Goal: Task Accomplishment & Management: Use online tool/utility

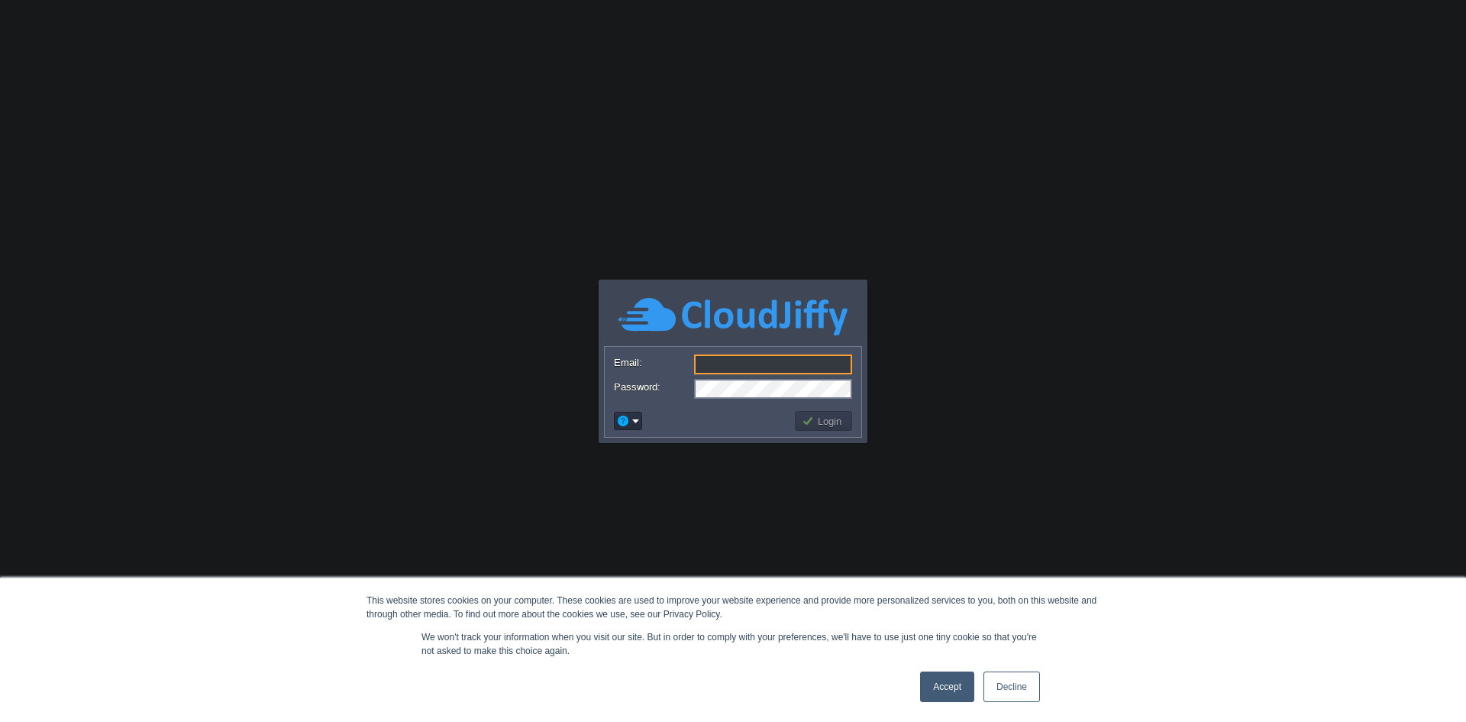
click at [755, 359] on input "Email:" at bounding box center [773, 364] width 158 height 20
click at [759, 364] on input "[EMAIL_ADDRESS][DOMAIN_NAME]" at bounding box center [773, 364] width 158 height 20
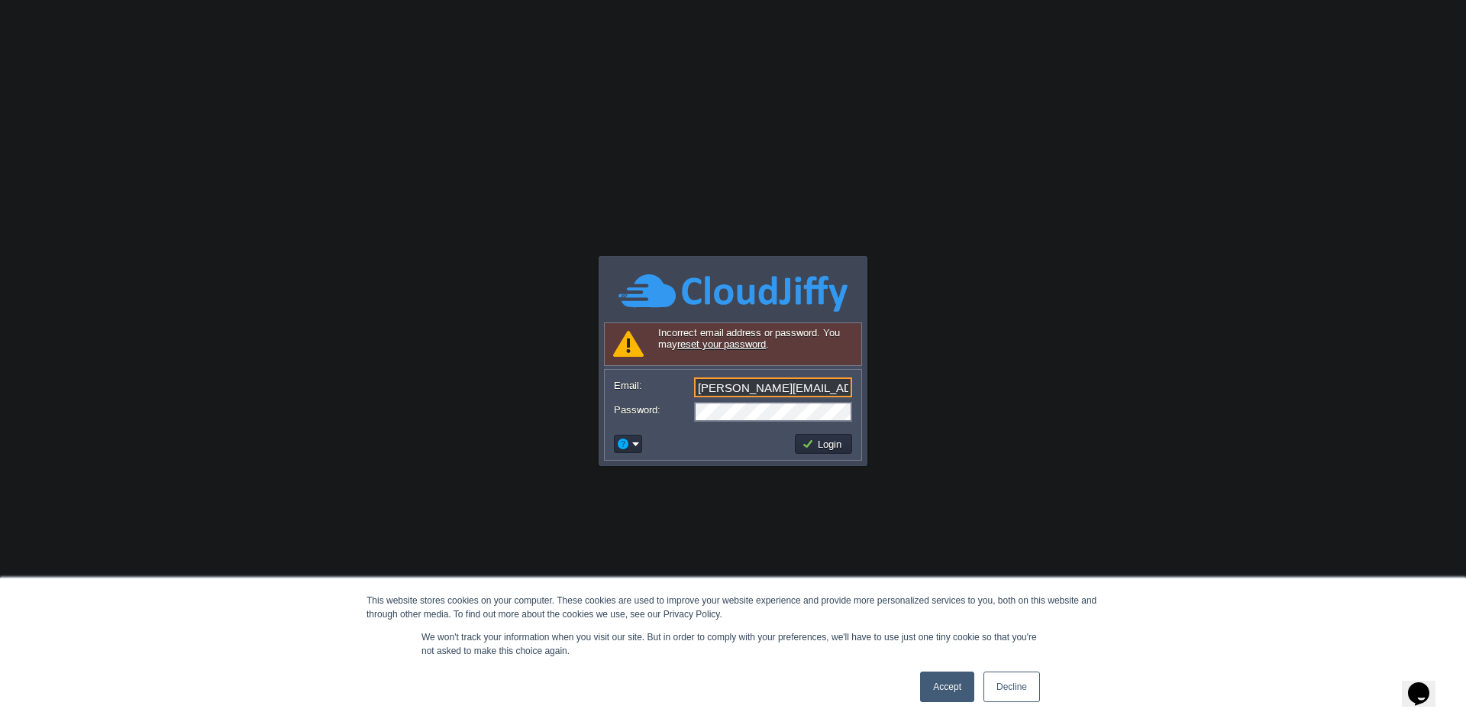
drag, startPoint x: 813, startPoint y: 387, endPoint x: 516, endPoint y: 393, distance: 297.9
click at [516, 393] on body "This website stores cookies on your computer. These cookies are used to improve…" at bounding box center [733, 361] width 1466 height 722
type input "[EMAIL_ADDRESS][DOMAIN_NAME]"
click at [821, 449] on button "Login" at bounding box center [824, 444] width 44 height 14
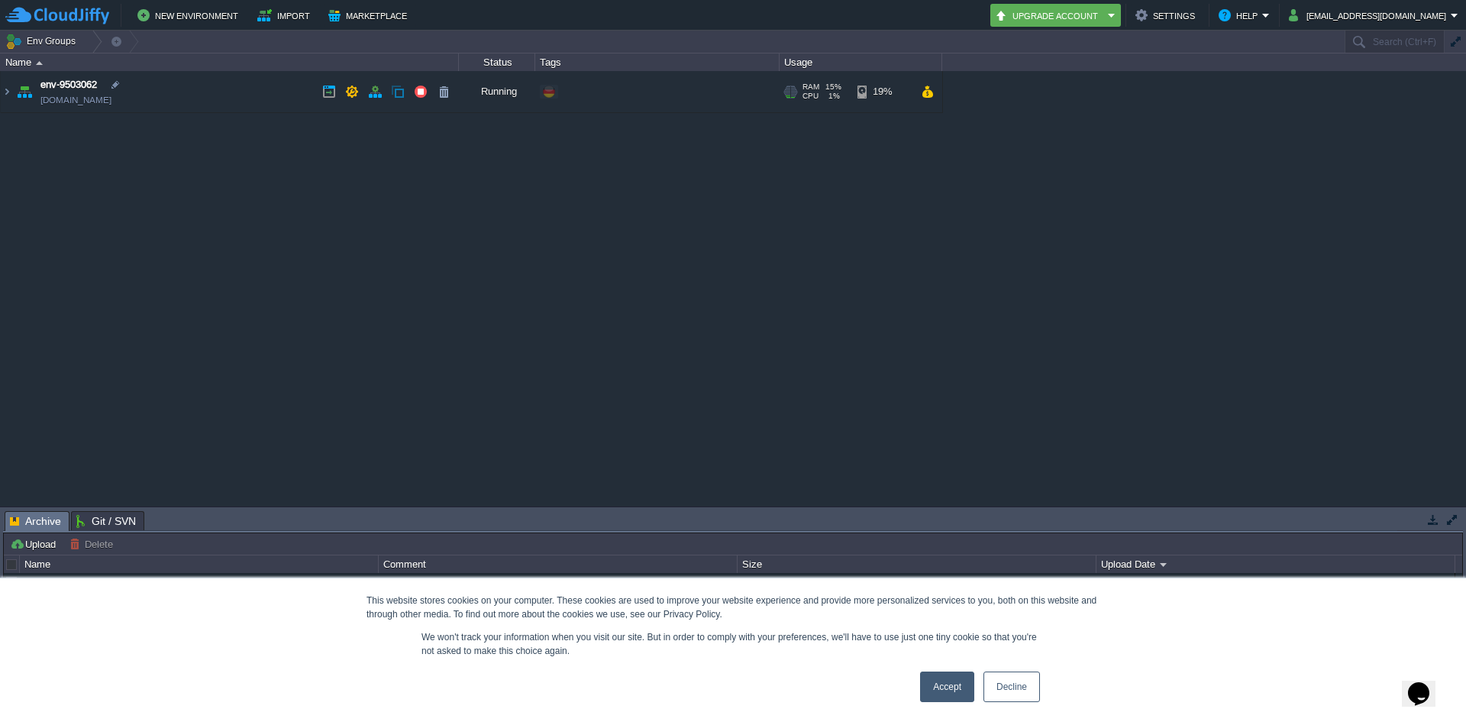
click at [112, 97] on link "[DOMAIN_NAME]" at bounding box center [75, 99] width 71 height 15
click at [8, 93] on img at bounding box center [7, 91] width 12 height 41
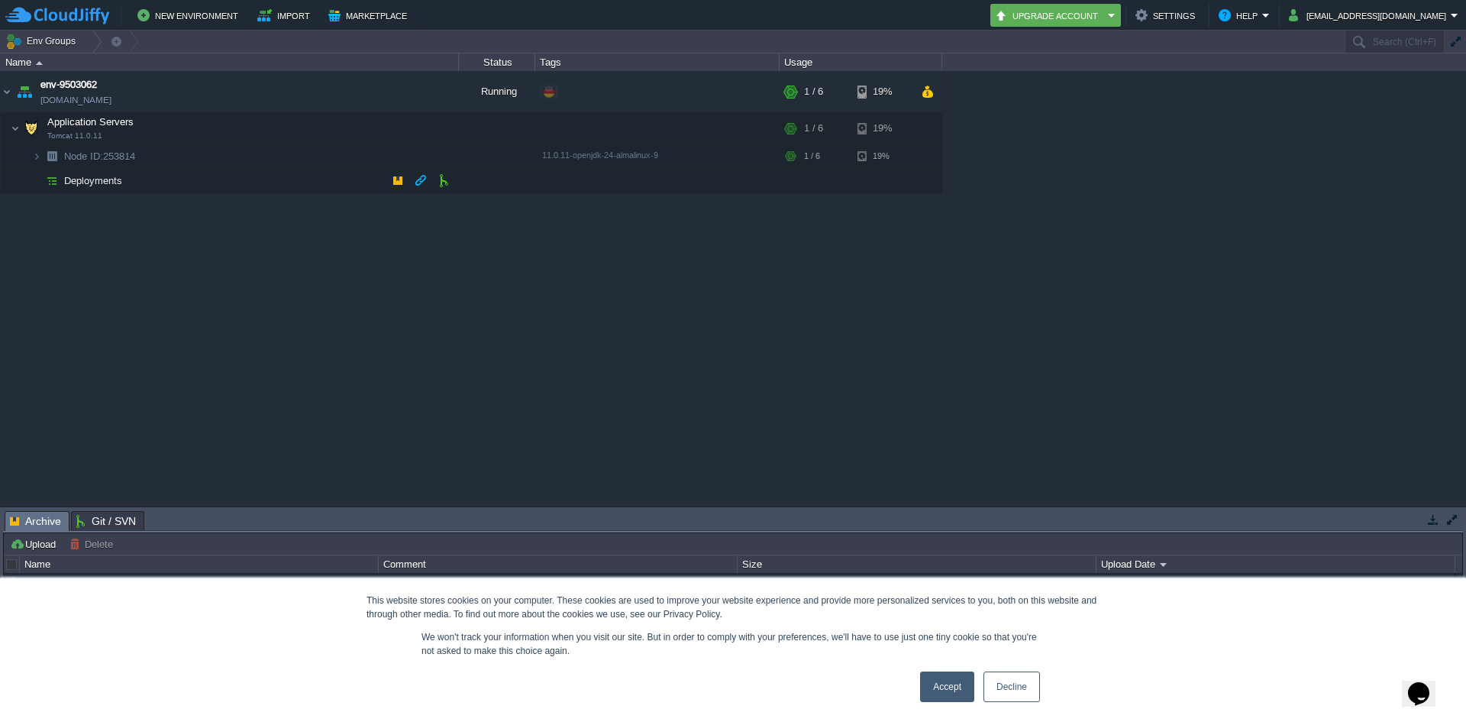
click at [90, 182] on span "Deployments" at bounding box center [94, 180] width 62 height 13
click at [208, 15] on button "New Environment" at bounding box center [189, 15] width 105 height 18
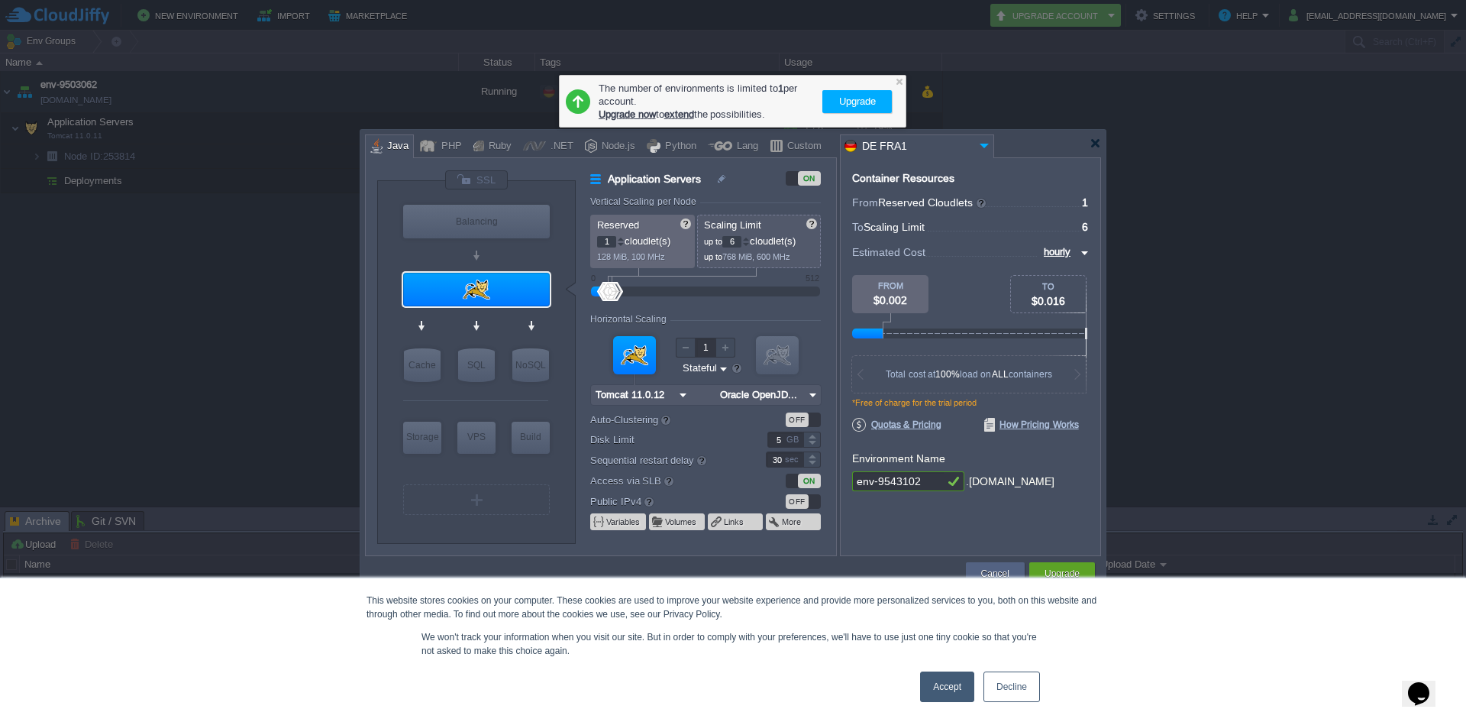
type input "NGINX 1.28.0"
click at [512, 226] on div "Balancing" at bounding box center [476, 222] width 147 height 34
type input "Load Balancer"
type input "4"
type input "NGINX 1.28.0"
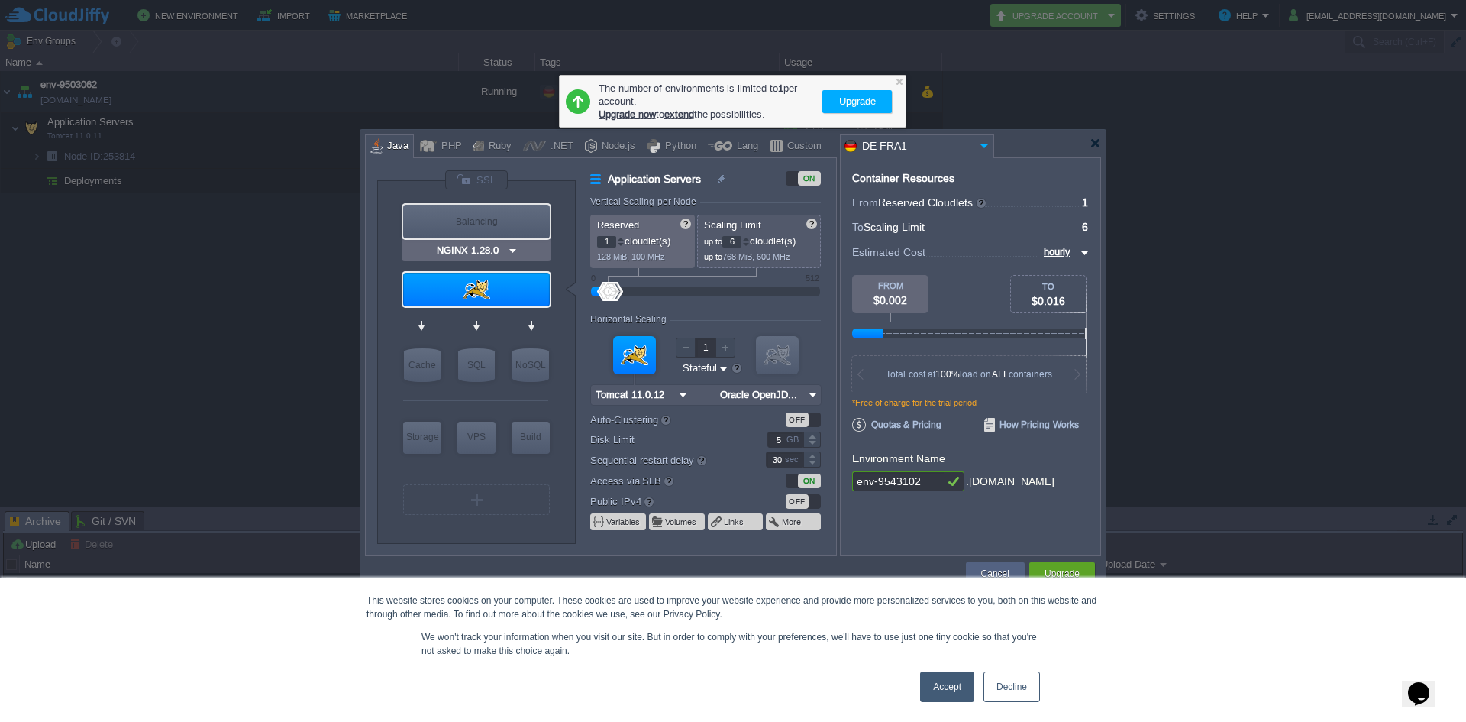
type input "1.28.0-almalin..."
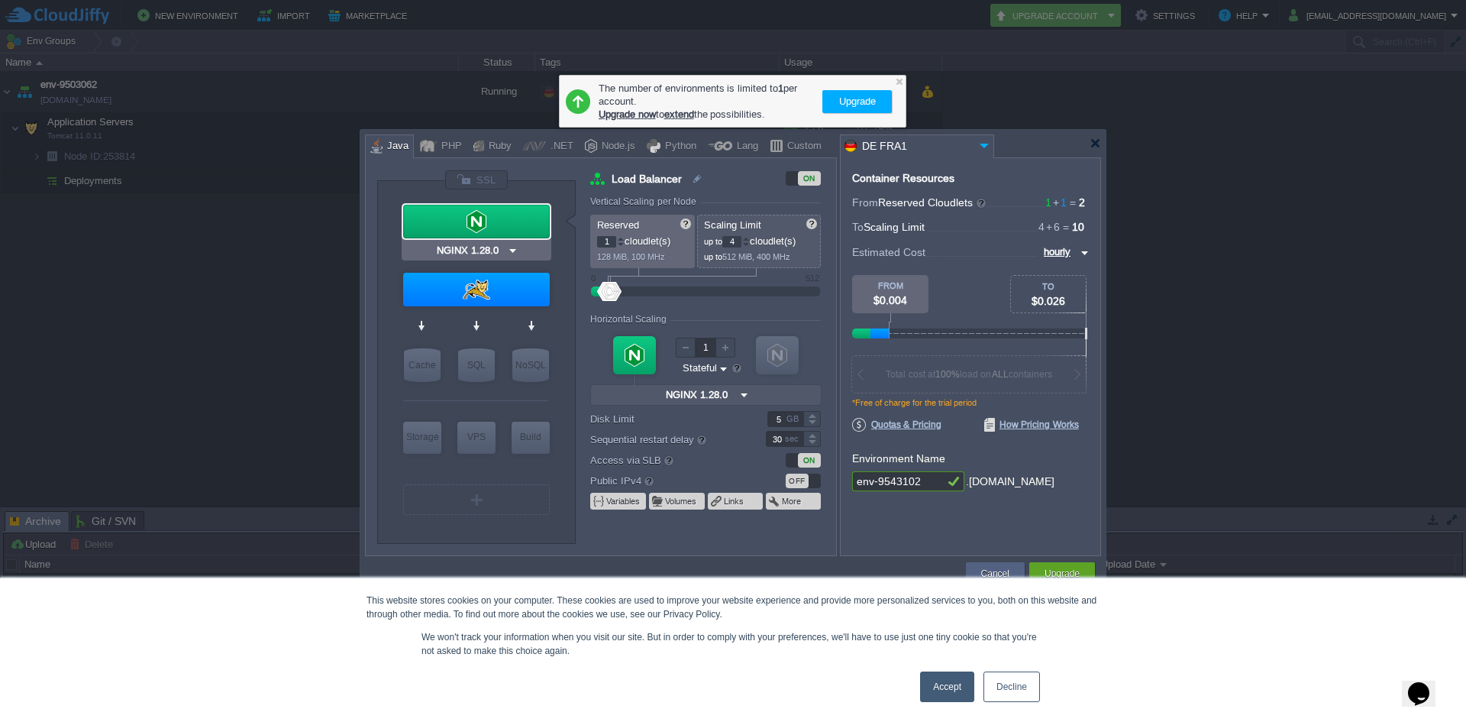
type input "Tomcat 11.0.12"
click at [488, 287] on div at bounding box center [476, 290] width 147 height 34
type input "Application Servers"
type input "6"
type input "Tomcat 11.0.12"
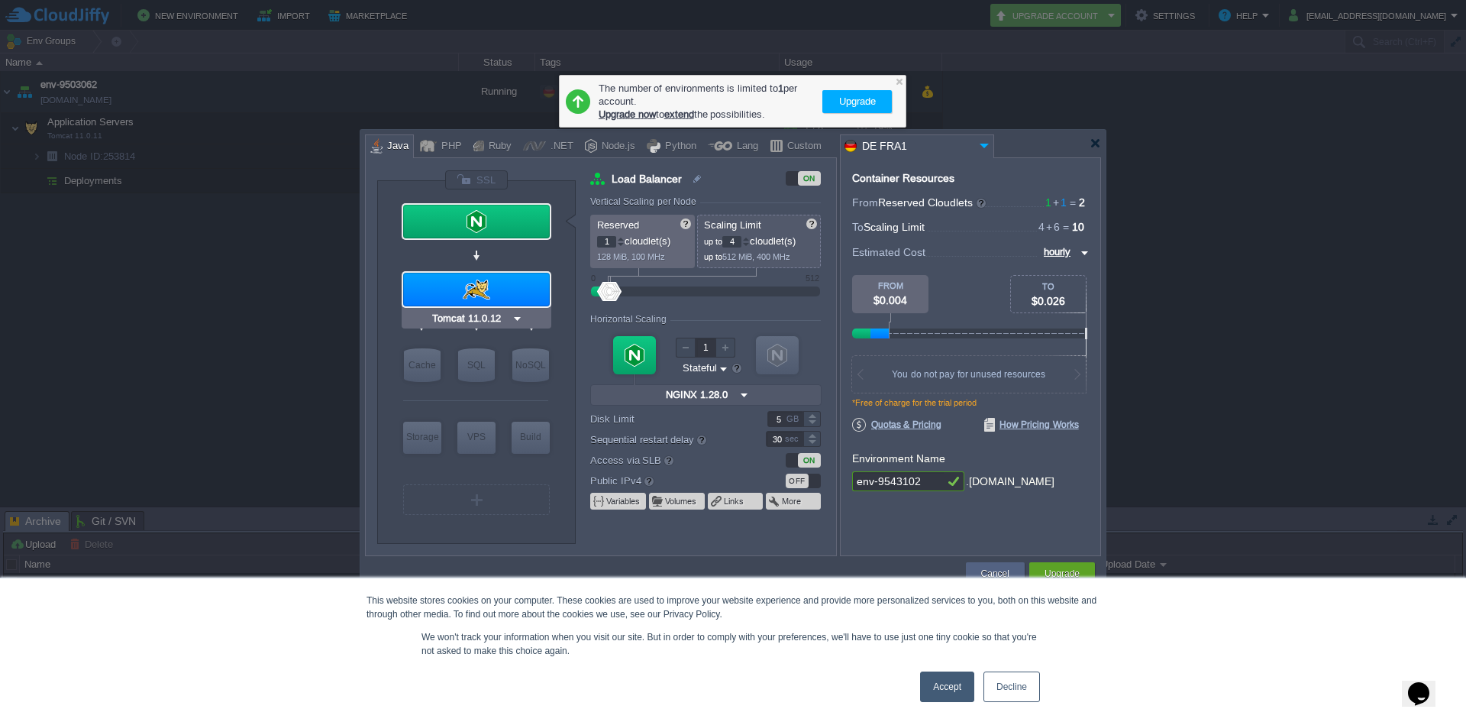
type input "Oracle OpenJD..."
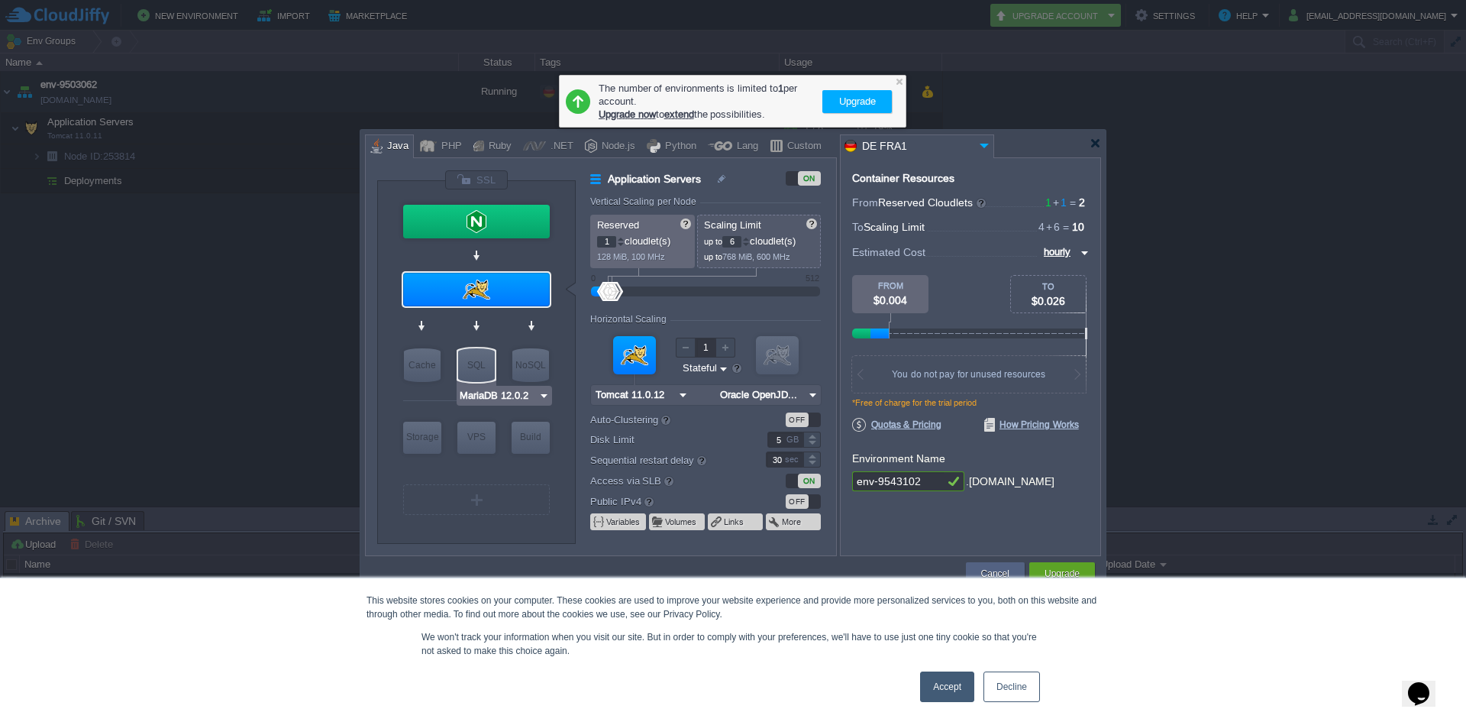
type input "Memcached [DATE]"
click at [427, 373] on div "Cache" at bounding box center [422, 365] width 37 height 34
type input "Cache"
type input "4"
type input "Memcached [DATE]"
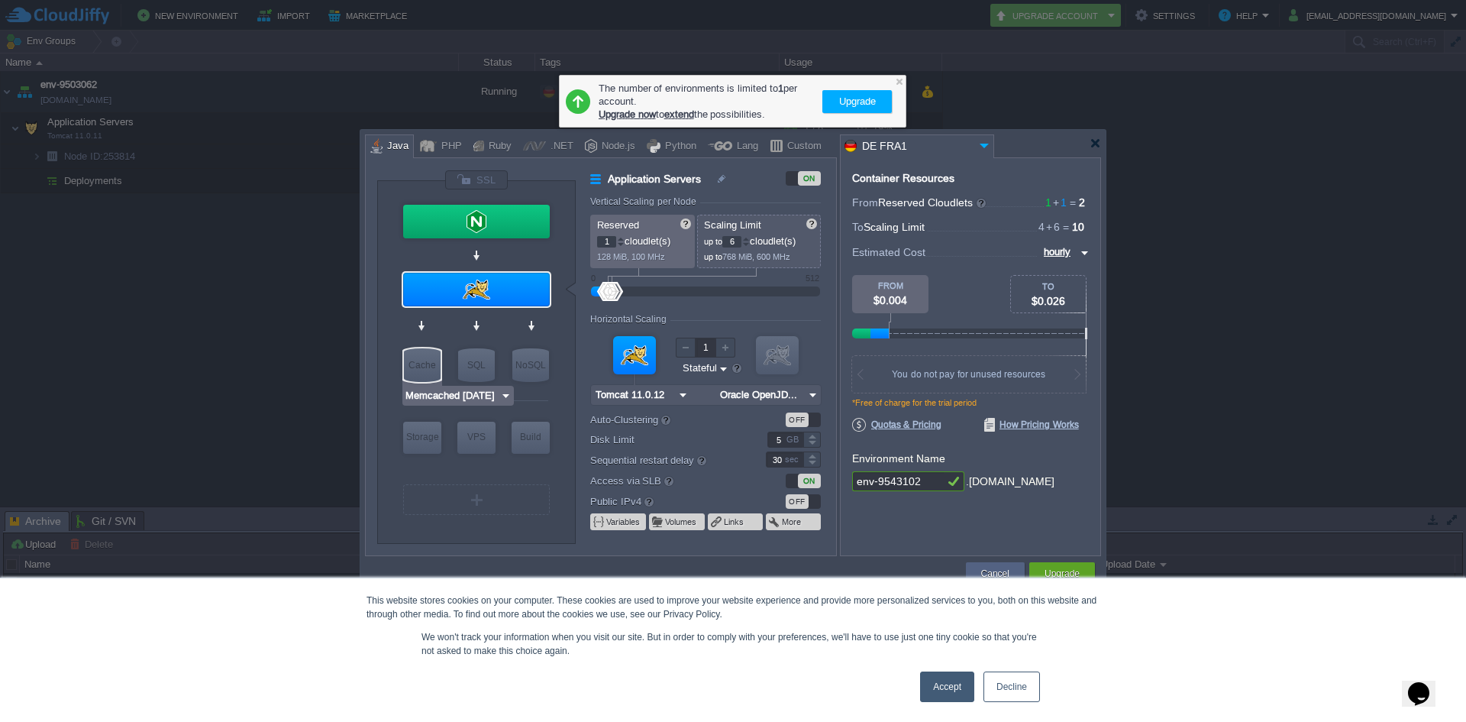
type input "[DATE]-almalin..."
type input "Stateless"
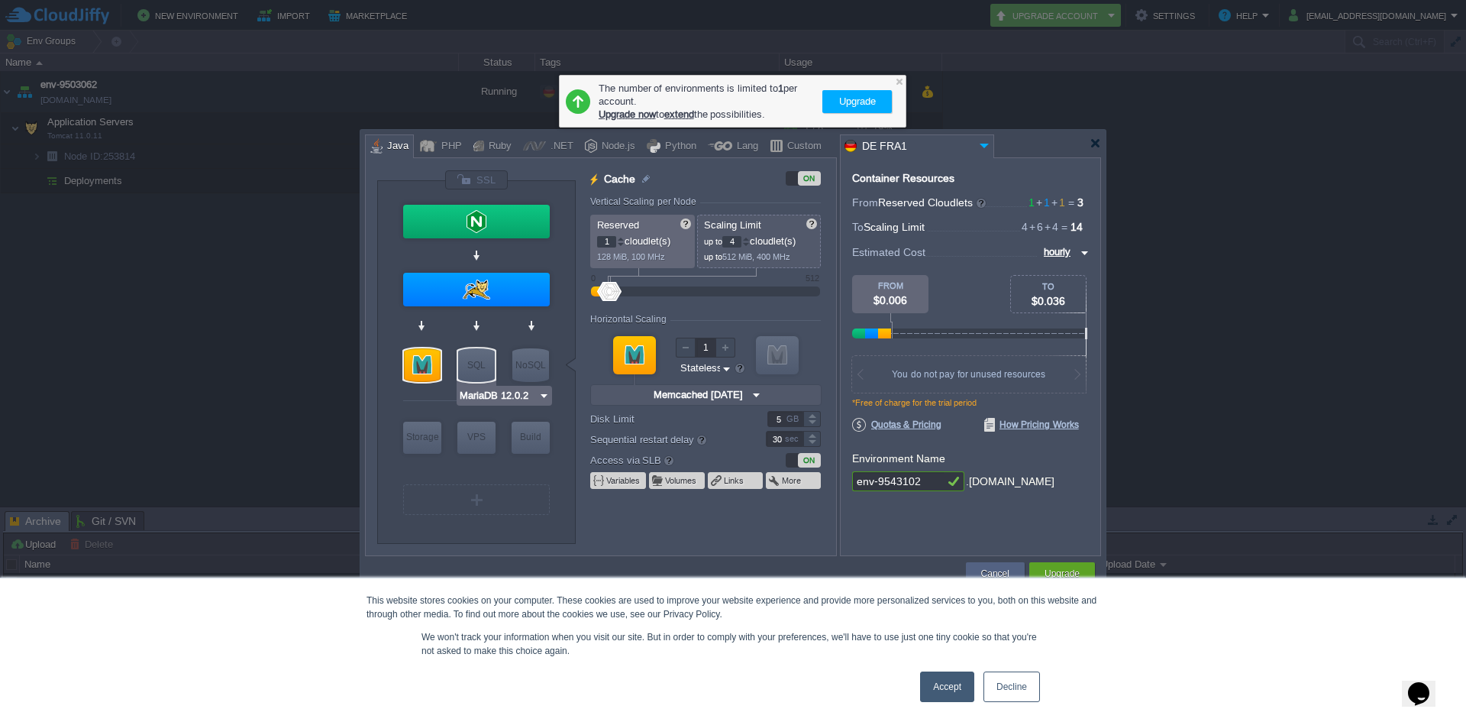
type input "Tomcat 11.0.12"
type input "12"
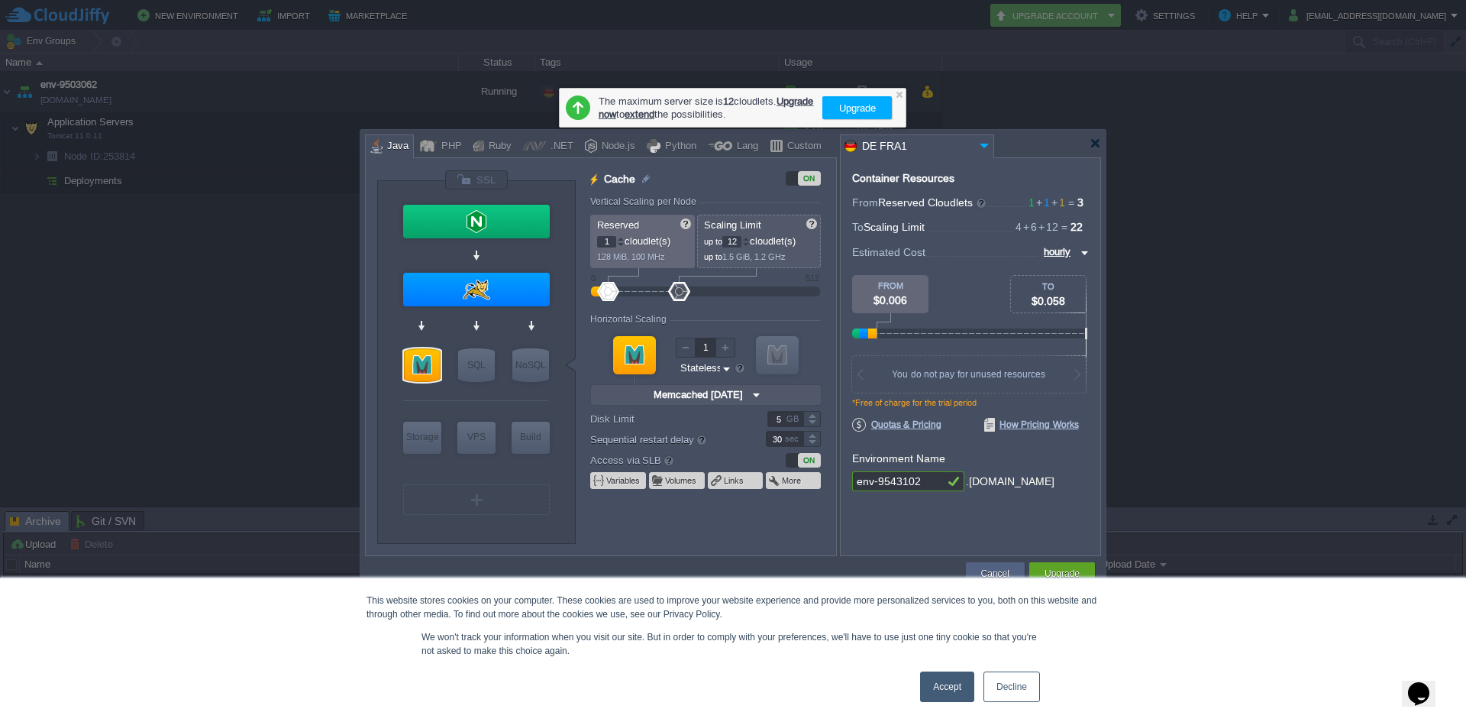
drag, startPoint x: 619, startPoint y: 296, endPoint x: 679, endPoint y: 297, distance: 59.6
click at [680, 297] on div at bounding box center [679, 291] width 22 height 19
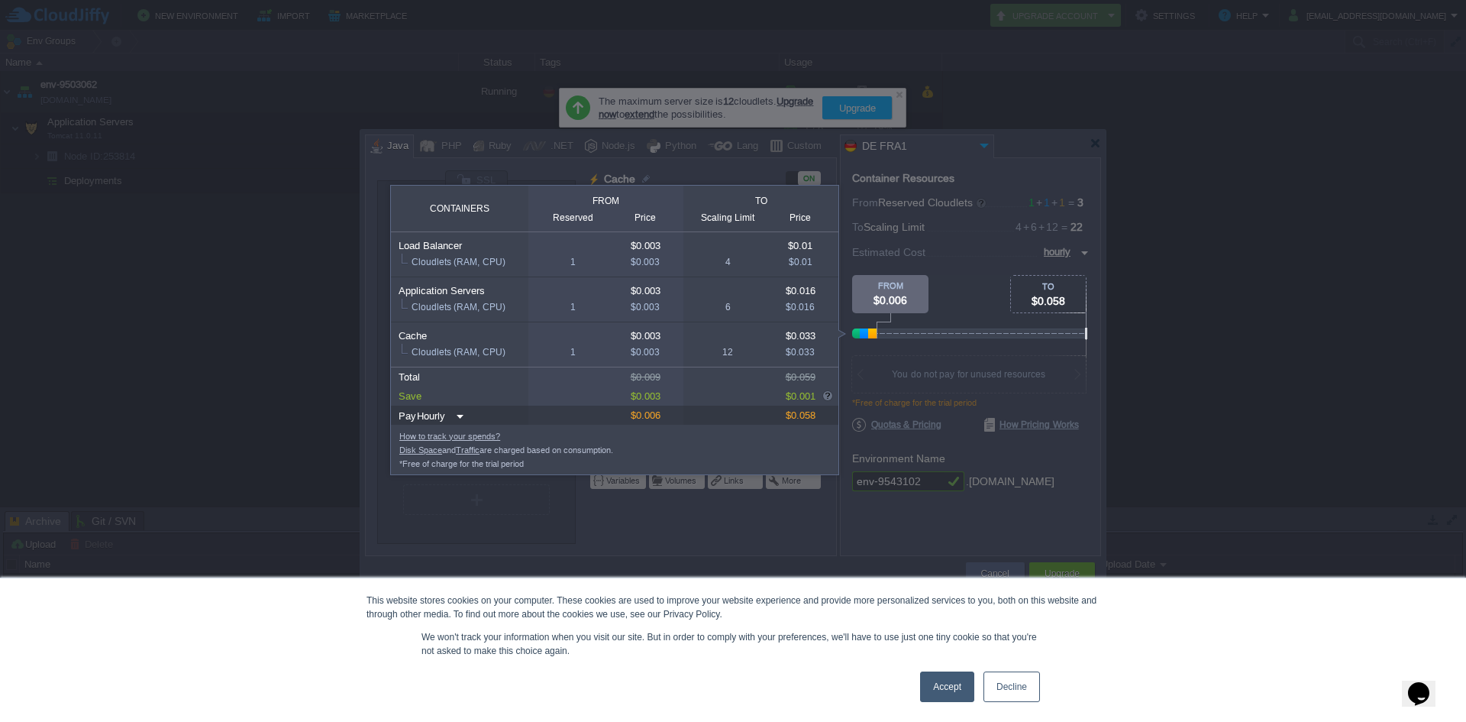
click at [564, 202] on div "from" at bounding box center [606, 201] width 155 height 11
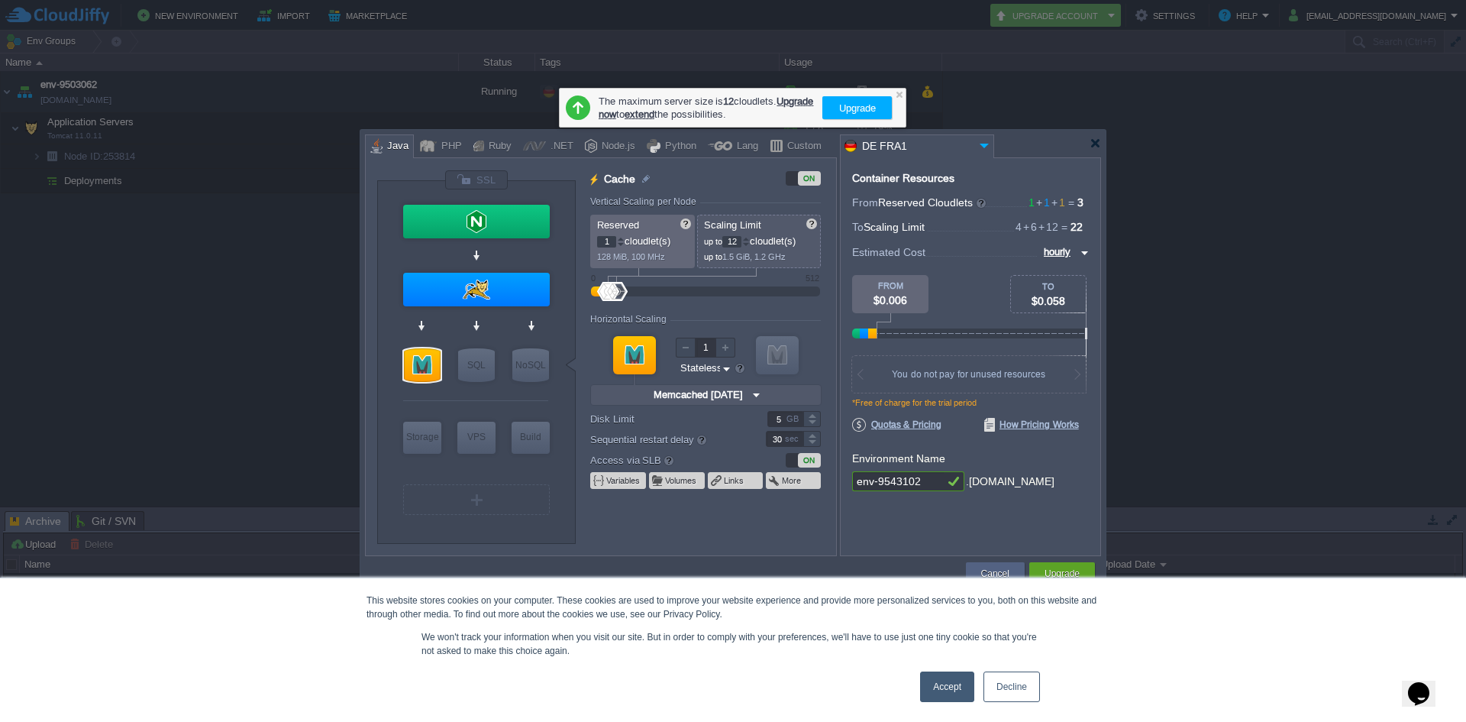
drag, startPoint x: 934, startPoint y: 480, endPoint x: 1023, endPoint y: 476, distance: 89.5
click at [845, 476] on div "Container Resources From Reserved Cloudlets 1 + 1 + 1 ... = 3 not added To Scal…" at bounding box center [970, 356] width 261 height 399
drag, startPoint x: 974, startPoint y: 477, endPoint x: 1066, endPoint y: 479, distance: 92.4
click at [1069, 477] on div "env-9543102 .[DOMAIN_NAME]" at bounding box center [970, 481] width 237 height 21
type input "NGINX 1.28.0"
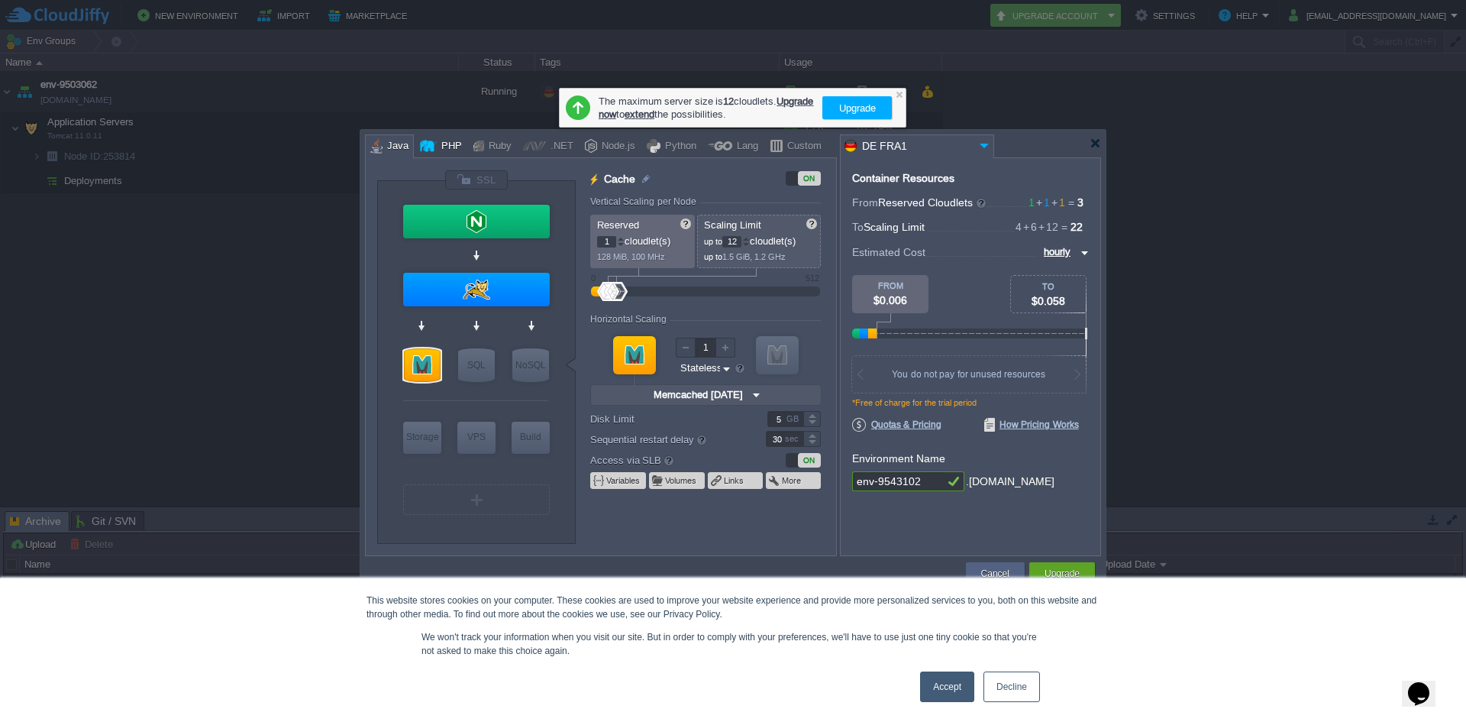
click at [453, 145] on div "PHP" at bounding box center [449, 146] width 25 height 23
type input "Cache"
type input "[DATE]-almalin..."
click at [497, 146] on div "Ruby" at bounding box center [497, 146] width 27 height 23
type input "Cache"
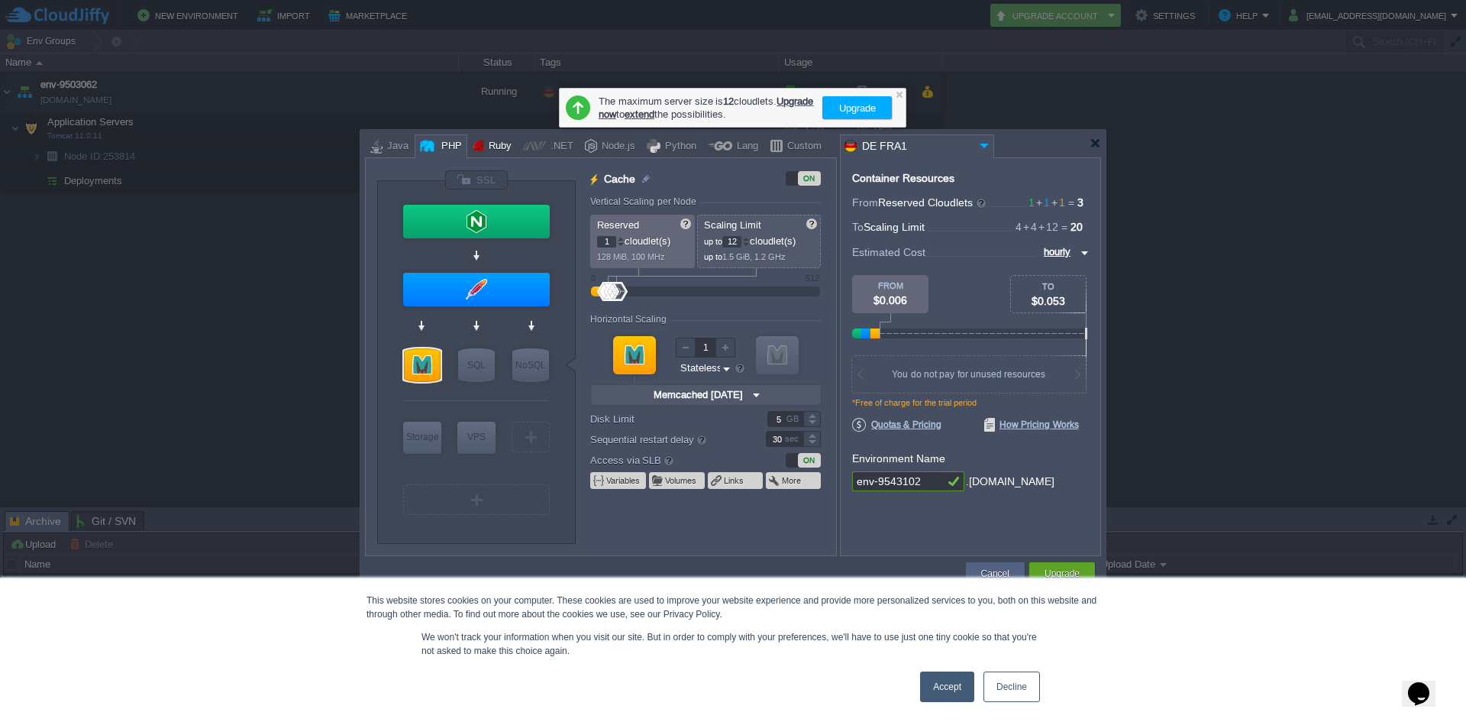
type input "[DATE]-almalin..."
click at [546, 150] on div ".NET" at bounding box center [559, 146] width 27 height 23
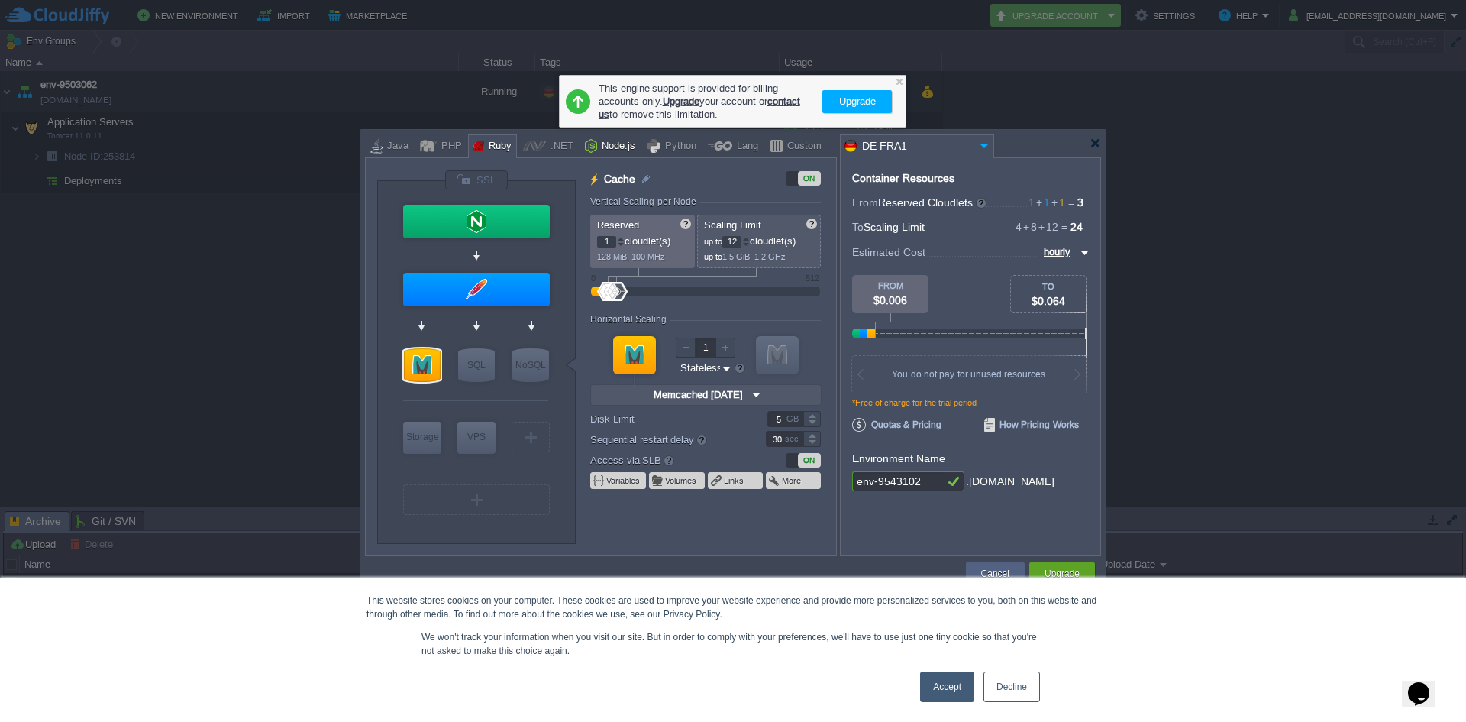
click at [597, 147] on div "Node.js" at bounding box center [616, 146] width 38 height 23
type input "Cache"
type input "[DATE]-almalin..."
click at [669, 148] on div "Python" at bounding box center [679, 146] width 36 height 23
type input "Cache"
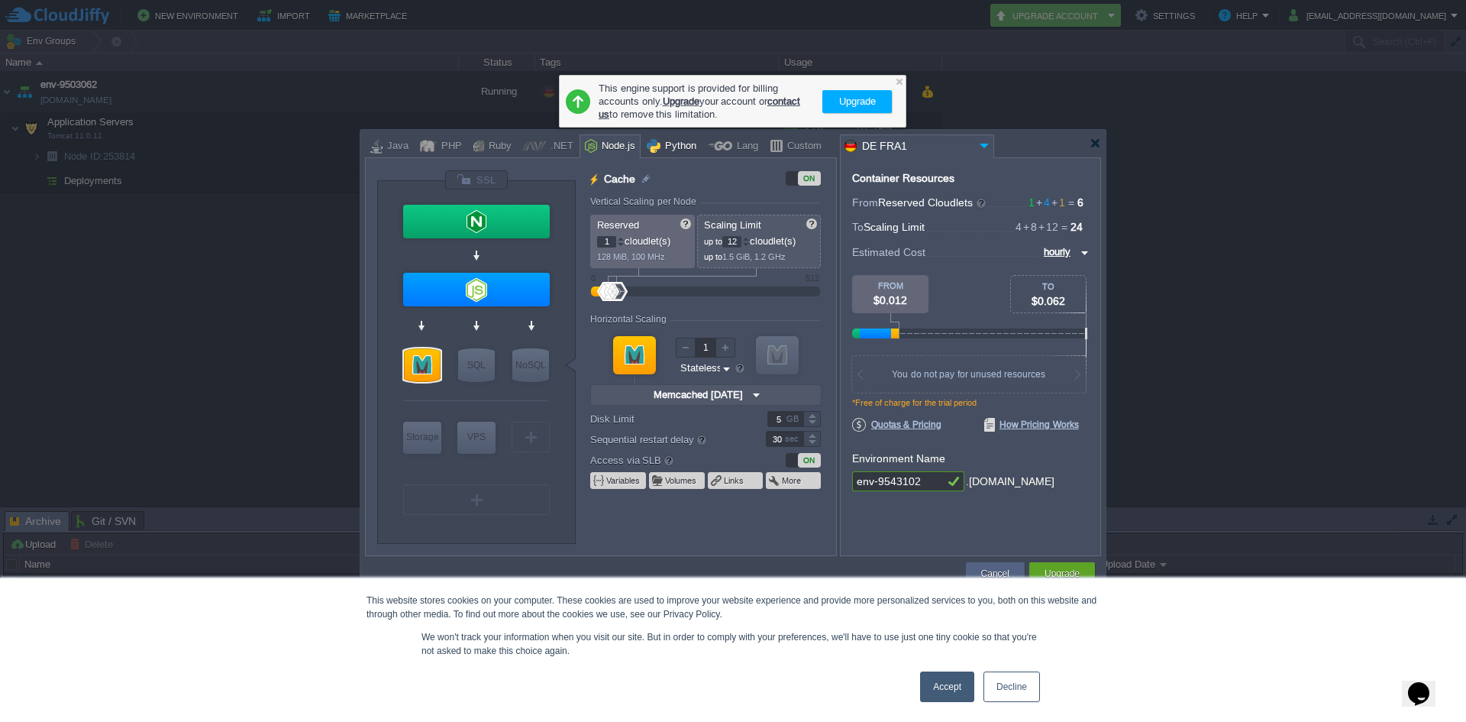
type input "[DATE]-almalin..."
type input "MariaDB 12.0.2"
click at [480, 364] on div "SQL" at bounding box center [476, 365] width 37 height 34
type input "SQL Databases"
type input "4"
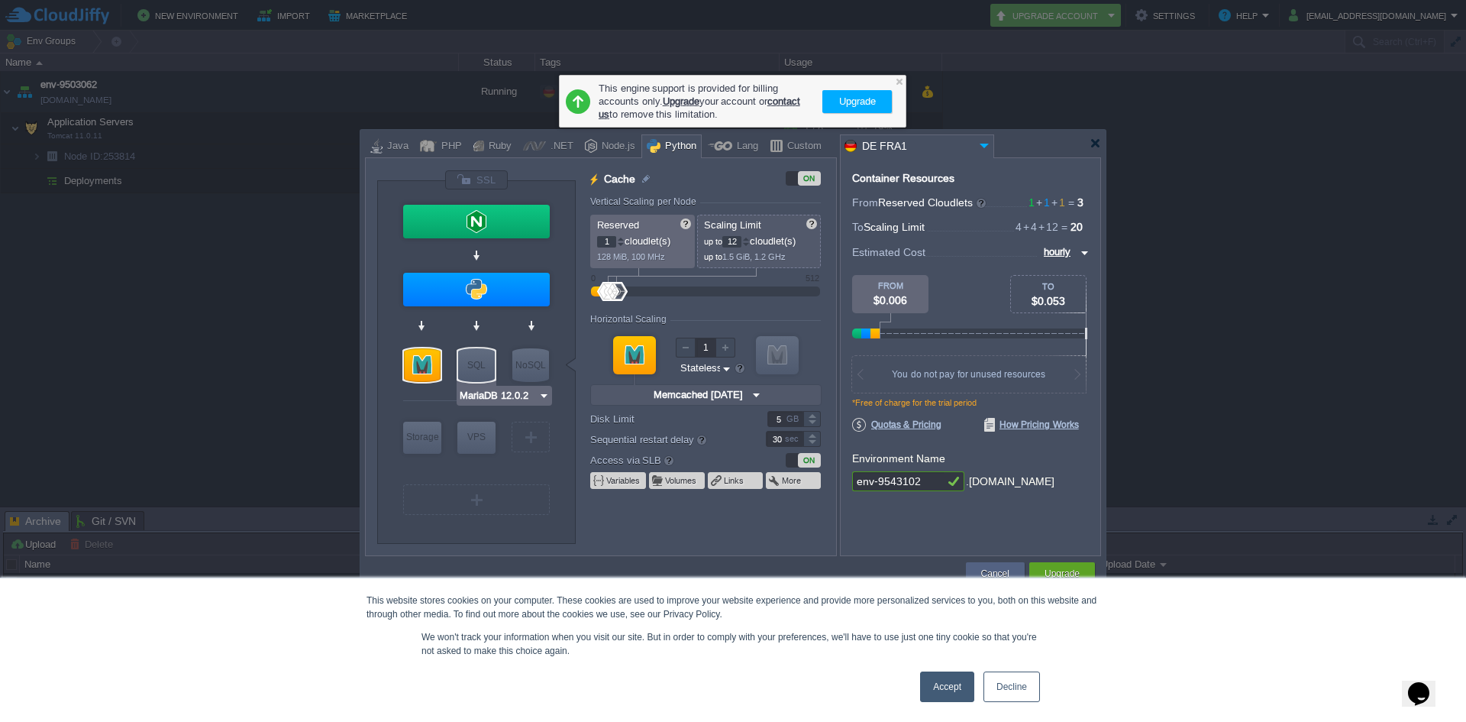
type input "6"
type input "MariaDB 12.0.2"
type input "12.0.2-almalin..."
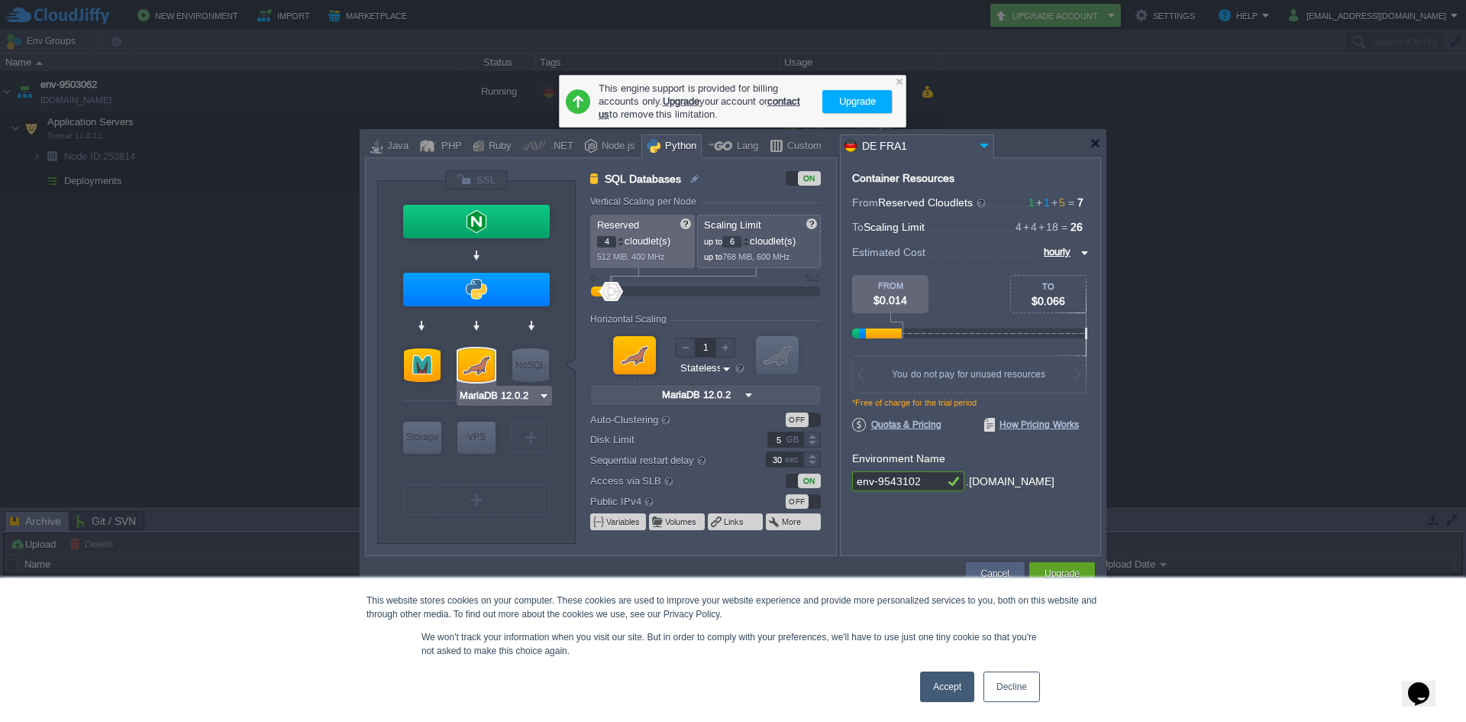
type input "Redis 7.2.4"
click at [530, 364] on div "NoSQL" at bounding box center [530, 365] width 37 height 34
type input "NoSQL Databases"
type input "1"
type input "4"
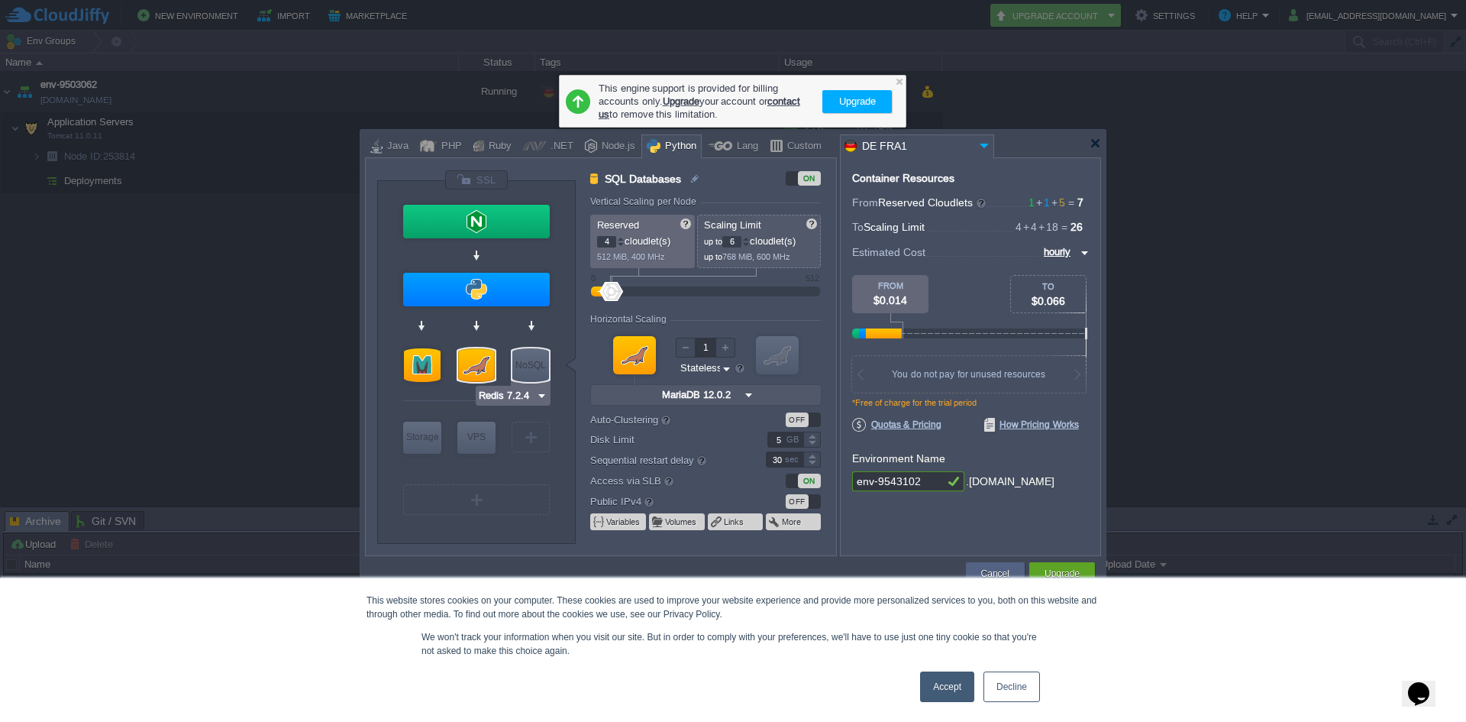
type input "Redis 7.2.4"
type input "7.2.4-almalinux-9"
click at [1246, 229] on div at bounding box center [733, 361] width 1466 height 722
click at [1192, 285] on div at bounding box center [733, 361] width 1466 height 722
click at [1019, 691] on link "Decline" at bounding box center [1012, 686] width 57 height 31
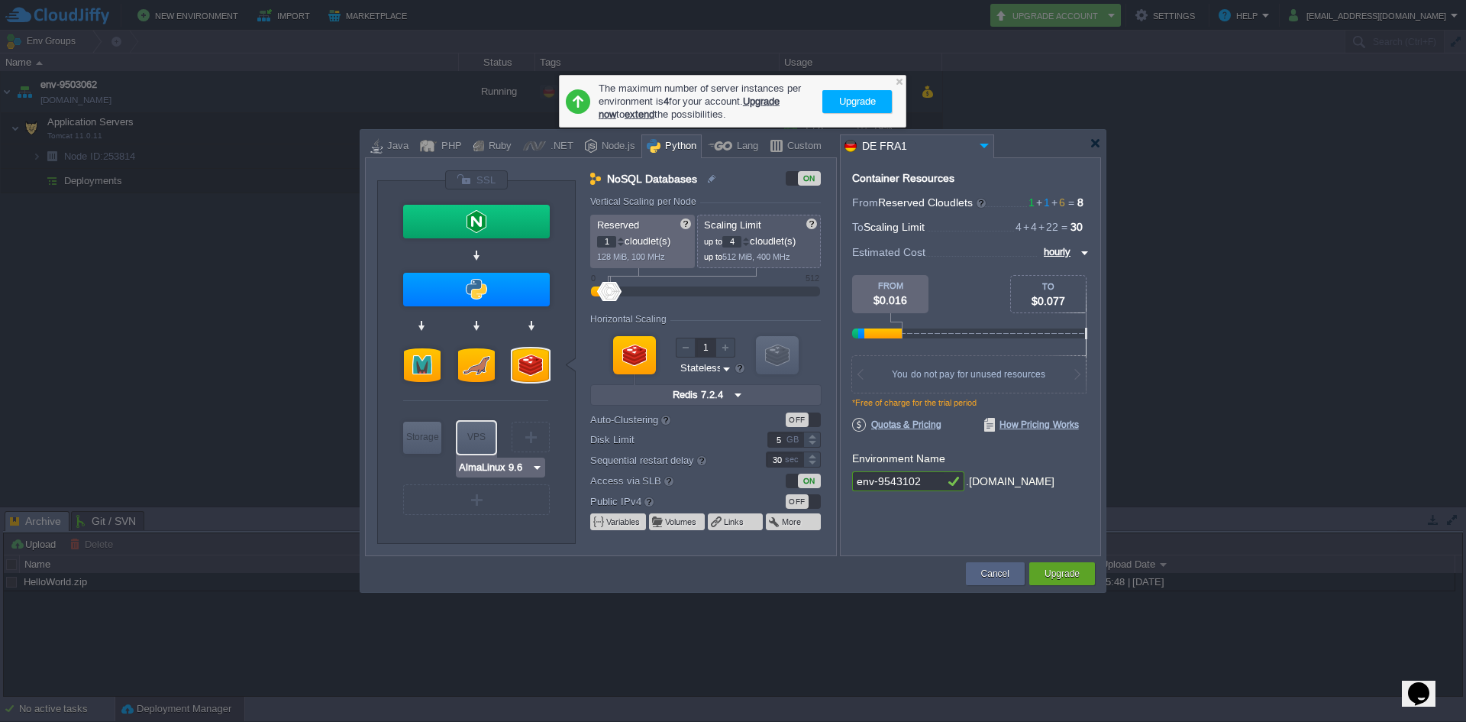
type input "Extra Storage 2.0-10.5"
click at [426, 442] on div "Storage" at bounding box center [422, 437] width 38 height 31
type input "Storage Containers"
type input "6"
type input "Extra Storage 2.0-10.5"
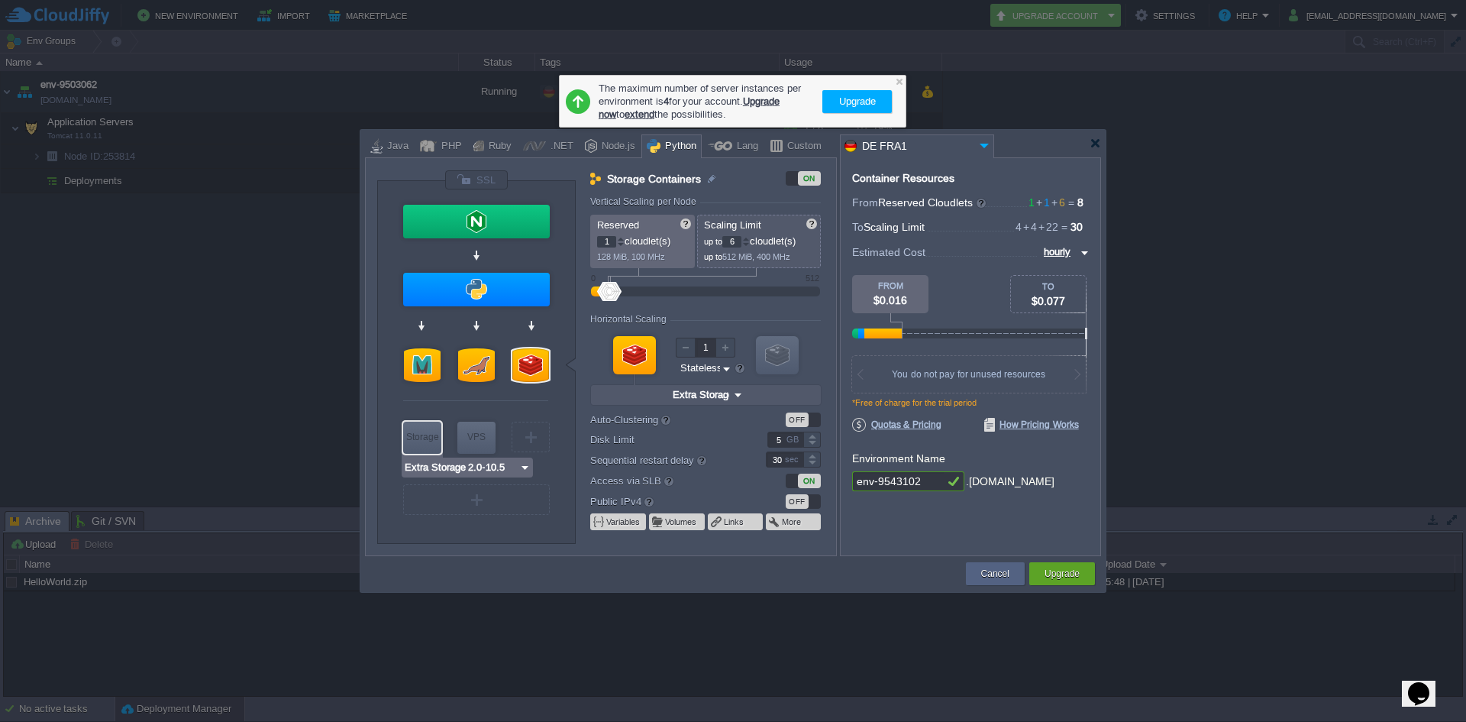
type input "2.0-10.5-almal..."
type input "AlmaLinux 9.6"
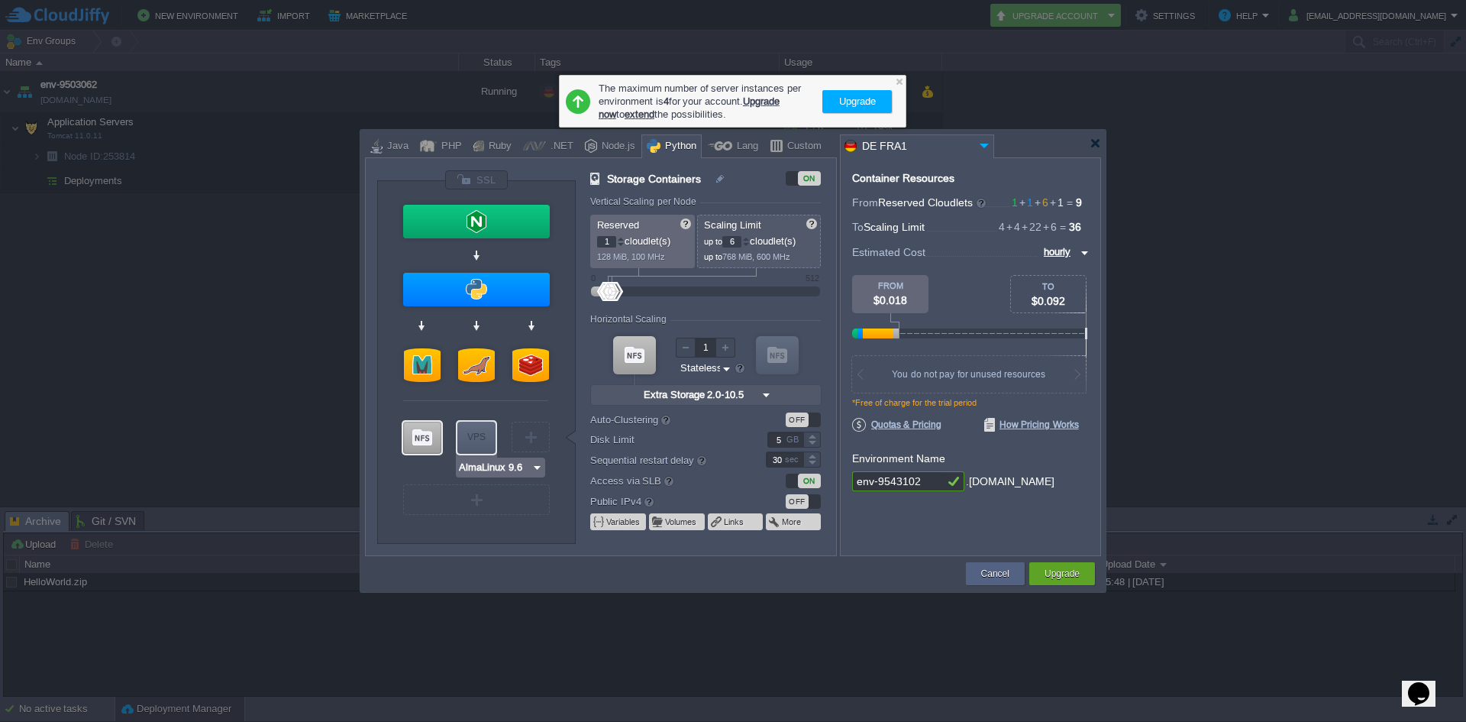
click at [474, 437] on div "VPS" at bounding box center [476, 437] width 38 height 31
type input "Elastic VPS"
type input "4"
type input "AlmaLinux 9.6"
type input "9.6"
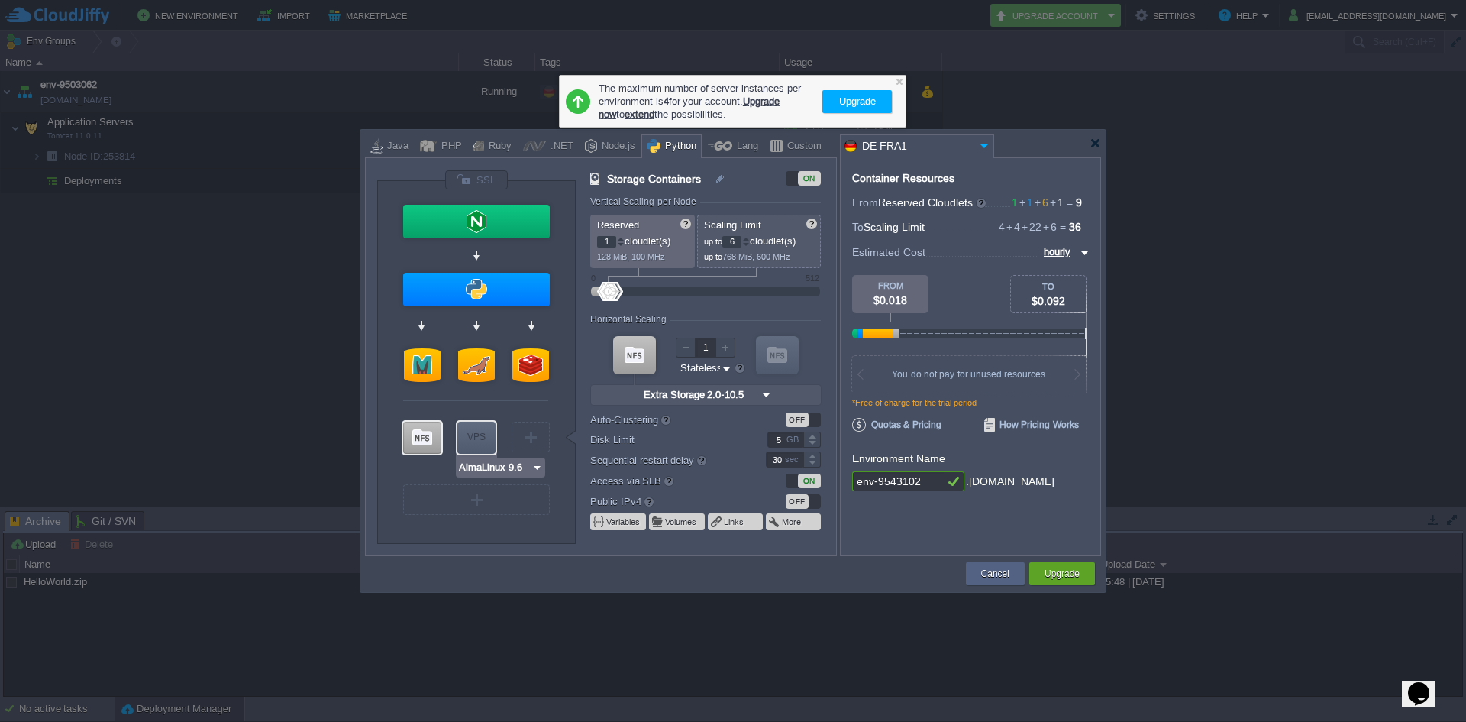
type input "Stateful"
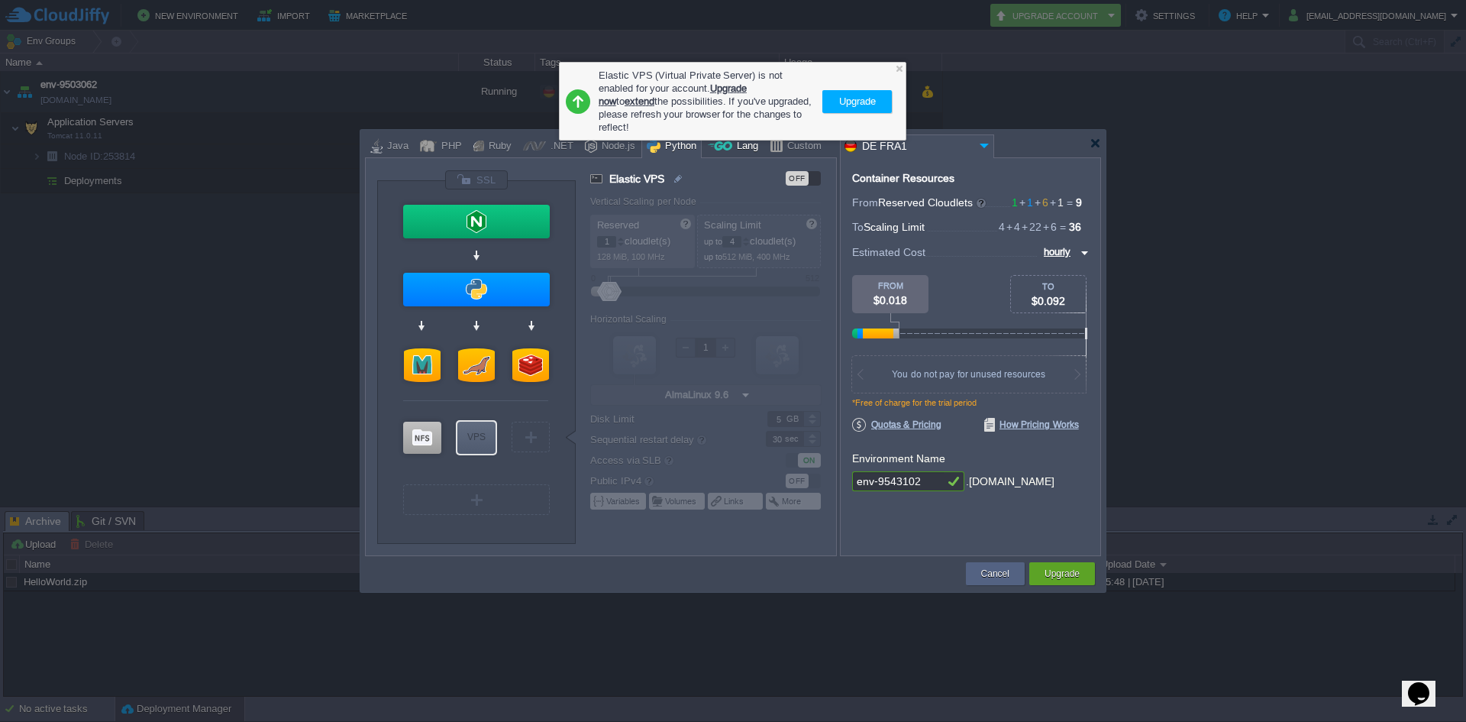
click at [745, 147] on div "Lang" at bounding box center [745, 146] width 26 height 23
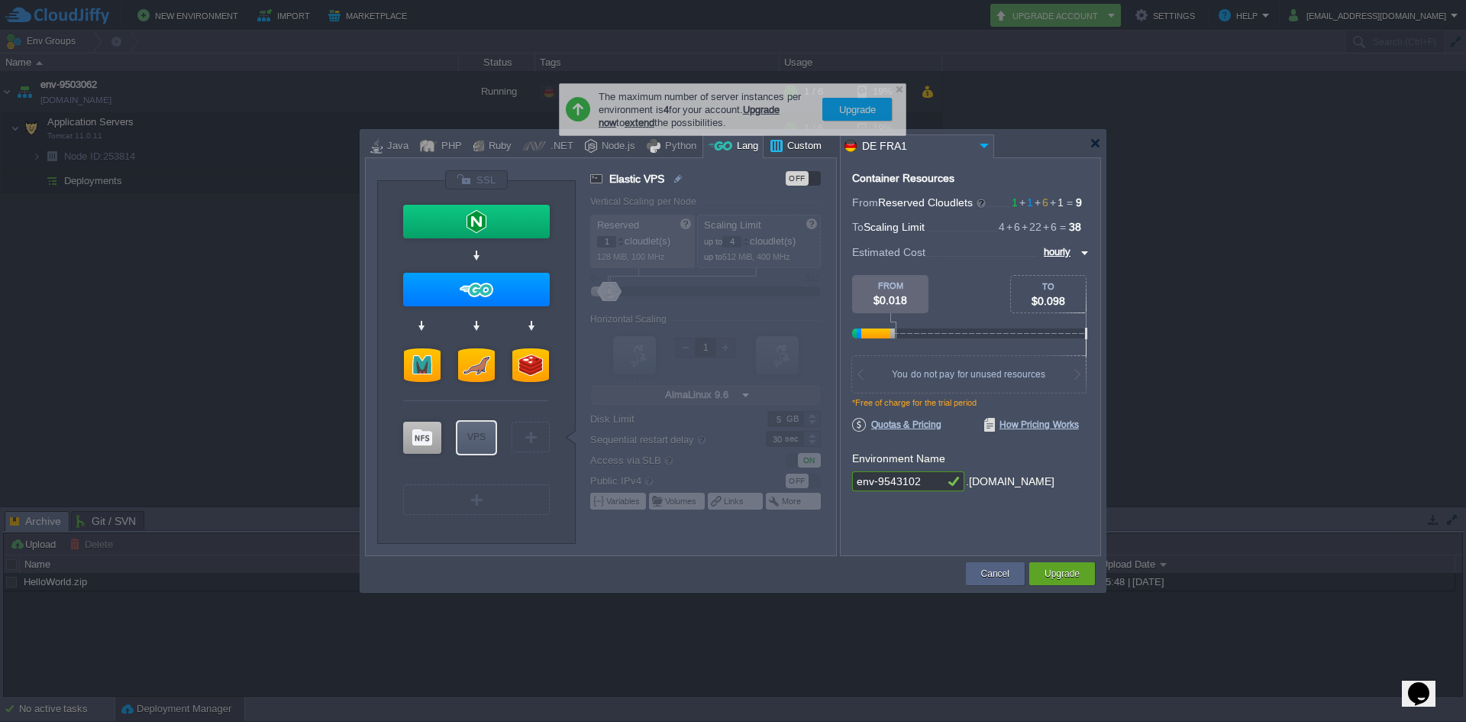
click at [790, 145] on div "Custom" at bounding box center [802, 146] width 39 height 23
type input "Elastic VPS"
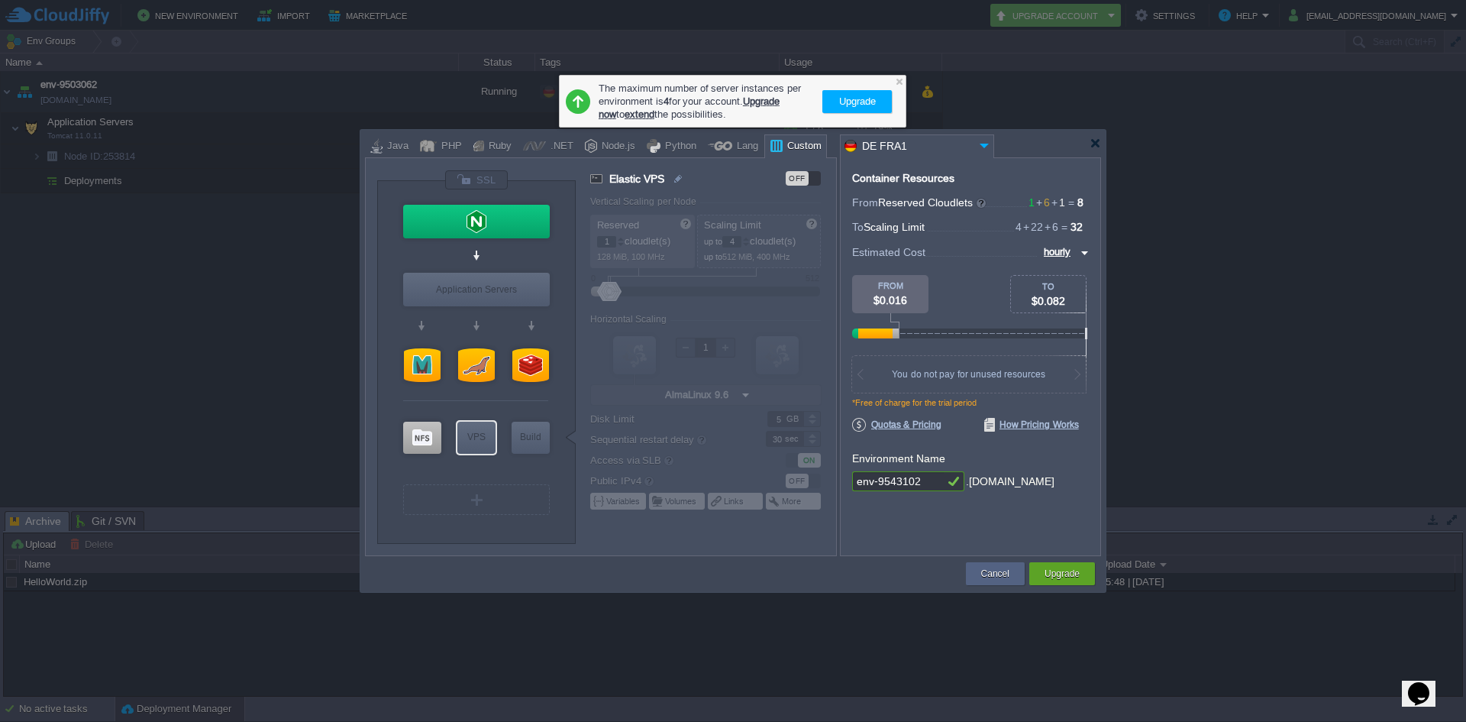
click at [899, 85] on div at bounding box center [899, 81] width 10 height 10
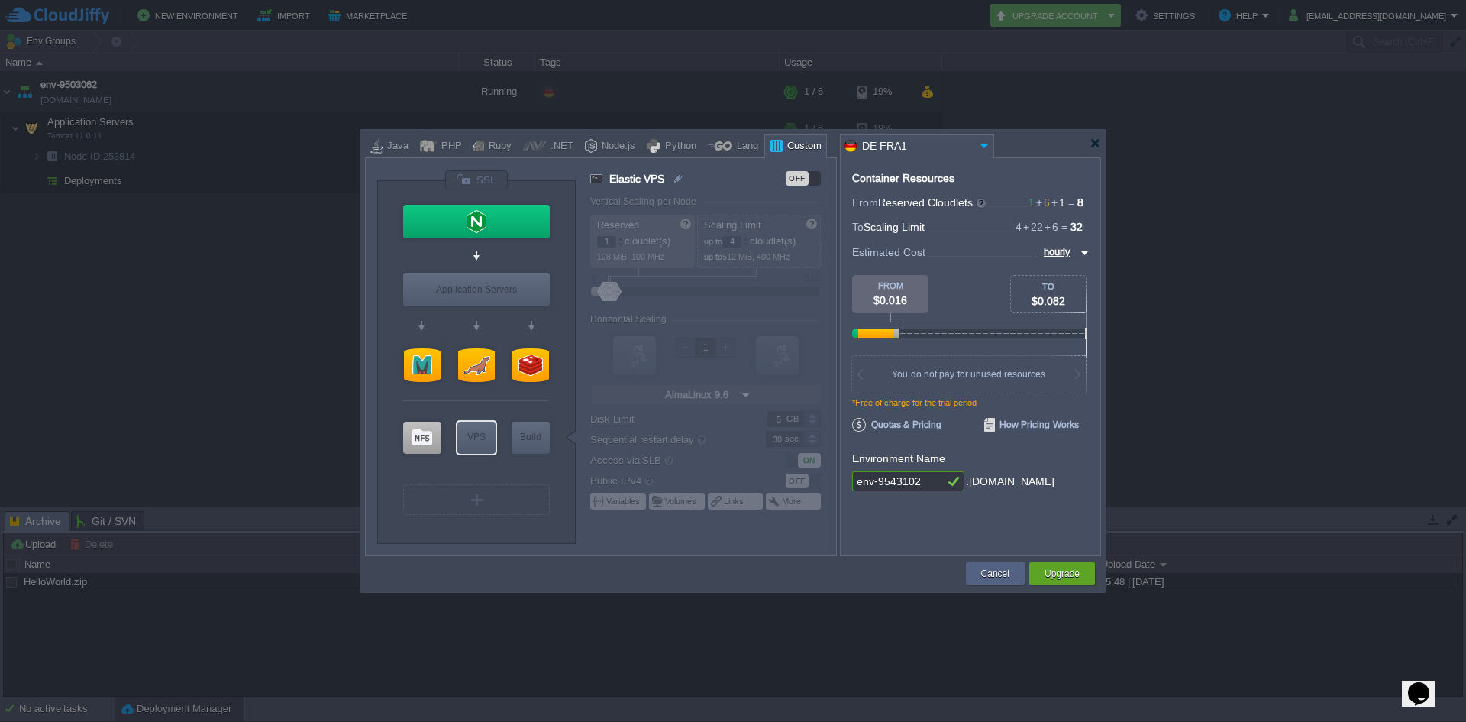
drag, startPoint x: 1036, startPoint y: 480, endPoint x: 924, endPoint y: 451, distance: 115.2
click at [883, 477] on div "env-9543102 .[DOMAIN_NAME]" at bounding box center [970, 481] width 237 height 21
click at [939, 425] on span "Quotas & Pricing" at bounding box center [896, 425] width 89 height 14
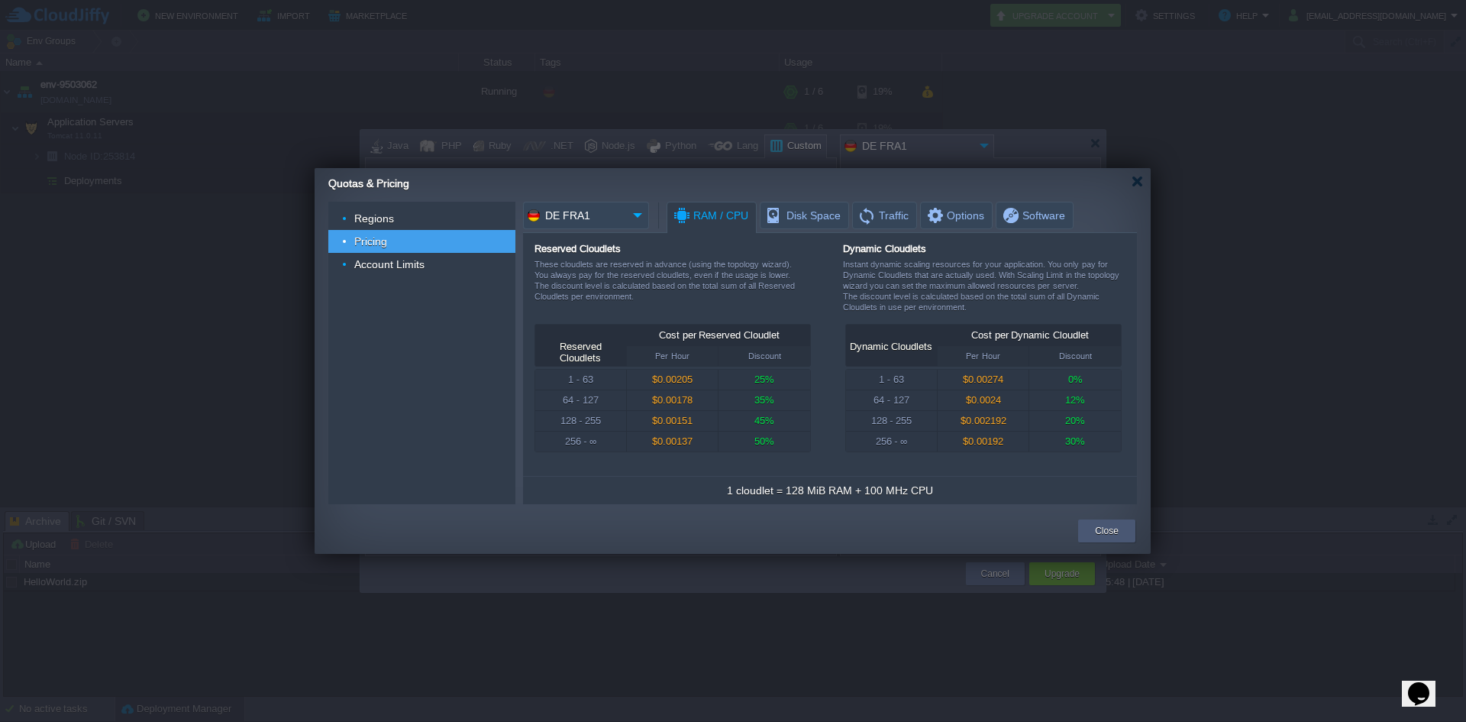
click at [1103, 525] on button "Close" at bounding box center [1107, 530] width 24 height 15
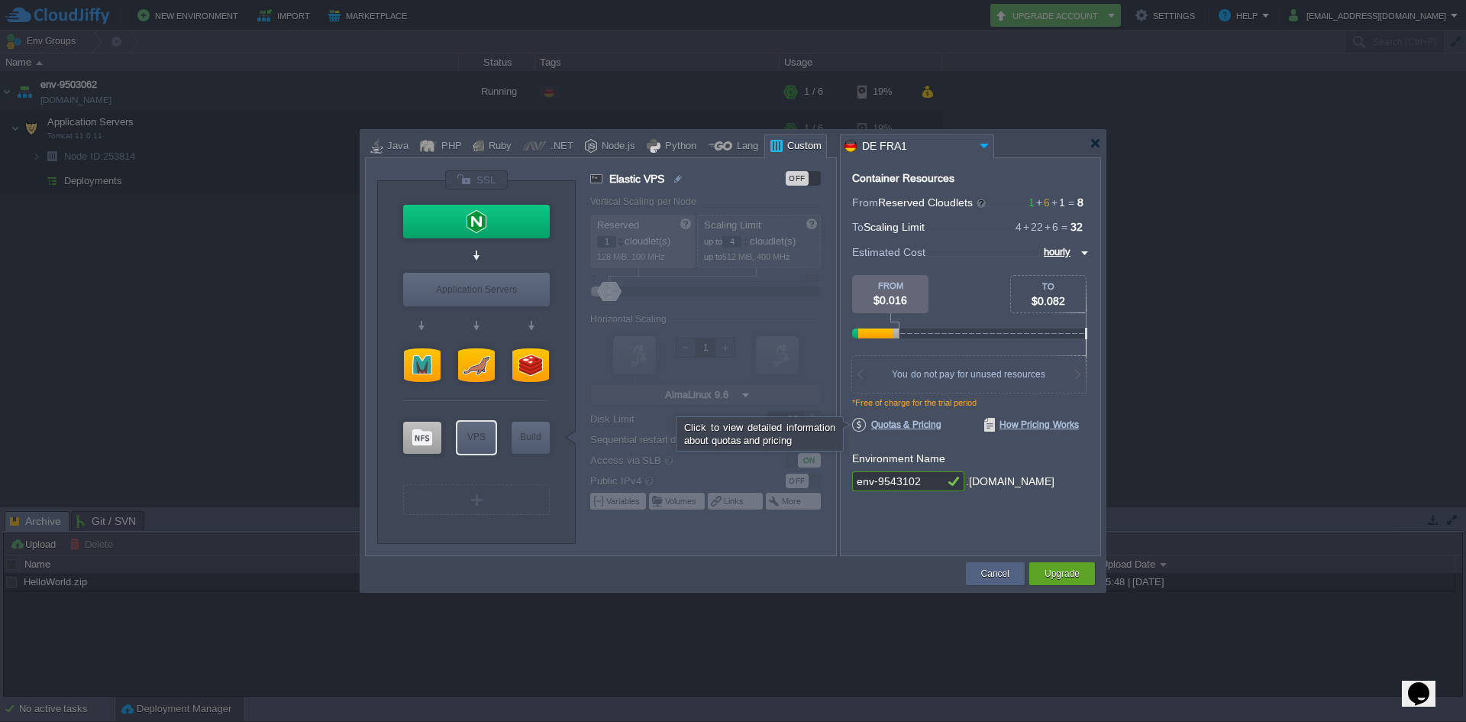
click at [936, 427] on span "Quotas & Pricing" at bounding box center [896, 425] width 89 height 14
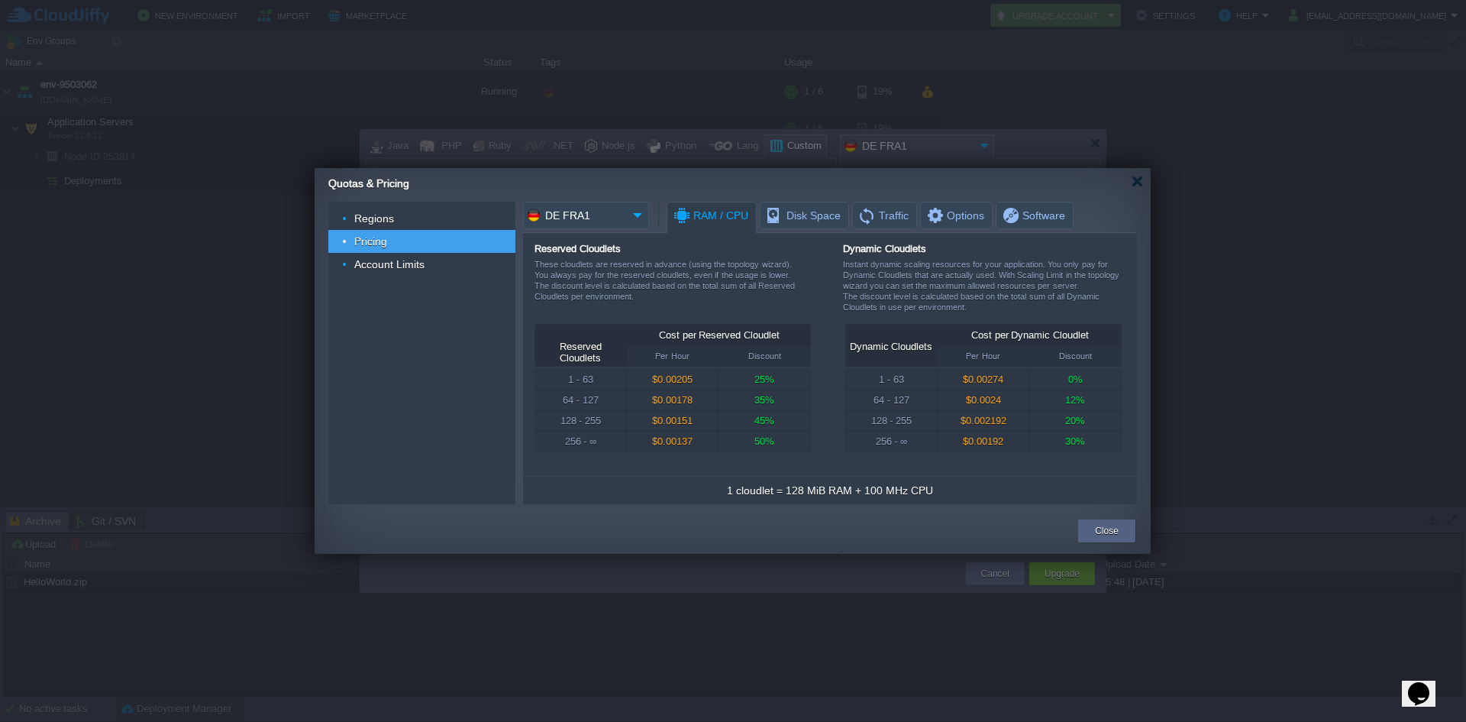
click at [555, 218] on input "DE FRA1" at bounding box center [575, 215] width 104 height 27
click at [577, 284] on div "US West1" at bounding box center [636, 292] width 182 height 18
type input "US West1"
drag, startPoint x: 1046, startPoint y: 416, endPoint x: 1000, endPoint y: 435, distance: 50.4
click at [972, 426] on tr "32 - 63 $0.00162 10%" at bounding box center [979, 421] width 273 height 20
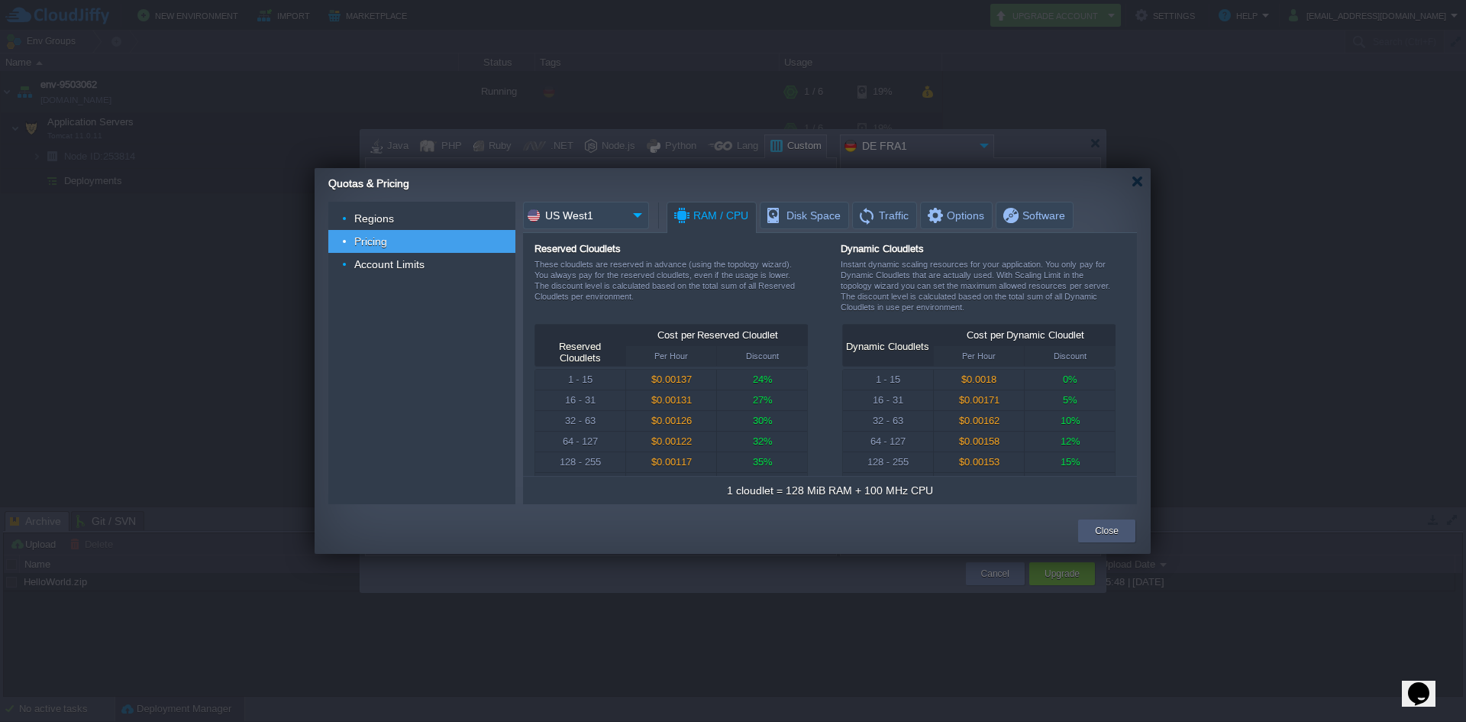
click at [1110, 529] on button "Close" at bounding box center [1107, 530] width 24 height 15
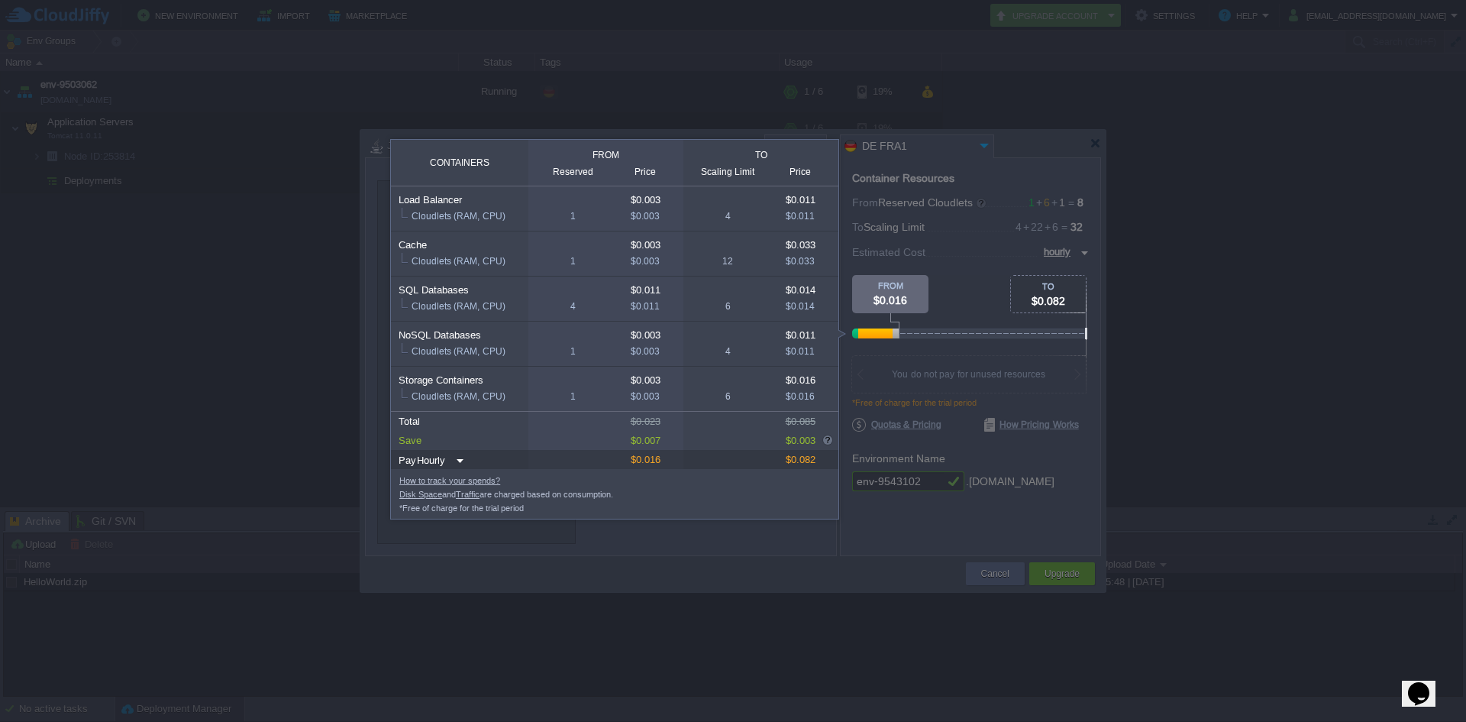
drag, startPoint x: 908, startPoint y: 337, endPoint x: 929, endPoint y: 329, distance: 22.7
click at [936, 328] on div at bounding box center [1089, 333] width 474 height 10
drag, startPoint x: 891, startPoint y: 330, endPoint x: 816, endPoint y: 341, distance: 76.4
click at [899, 329] on div "TO $0.082 FROM $0.016" at bounding box center [970, 307] width 237 height 65
drag, startPoint x: 784, startPoint y: 254, endPoint x: 792, endPoint y: 277, distance: 24.4
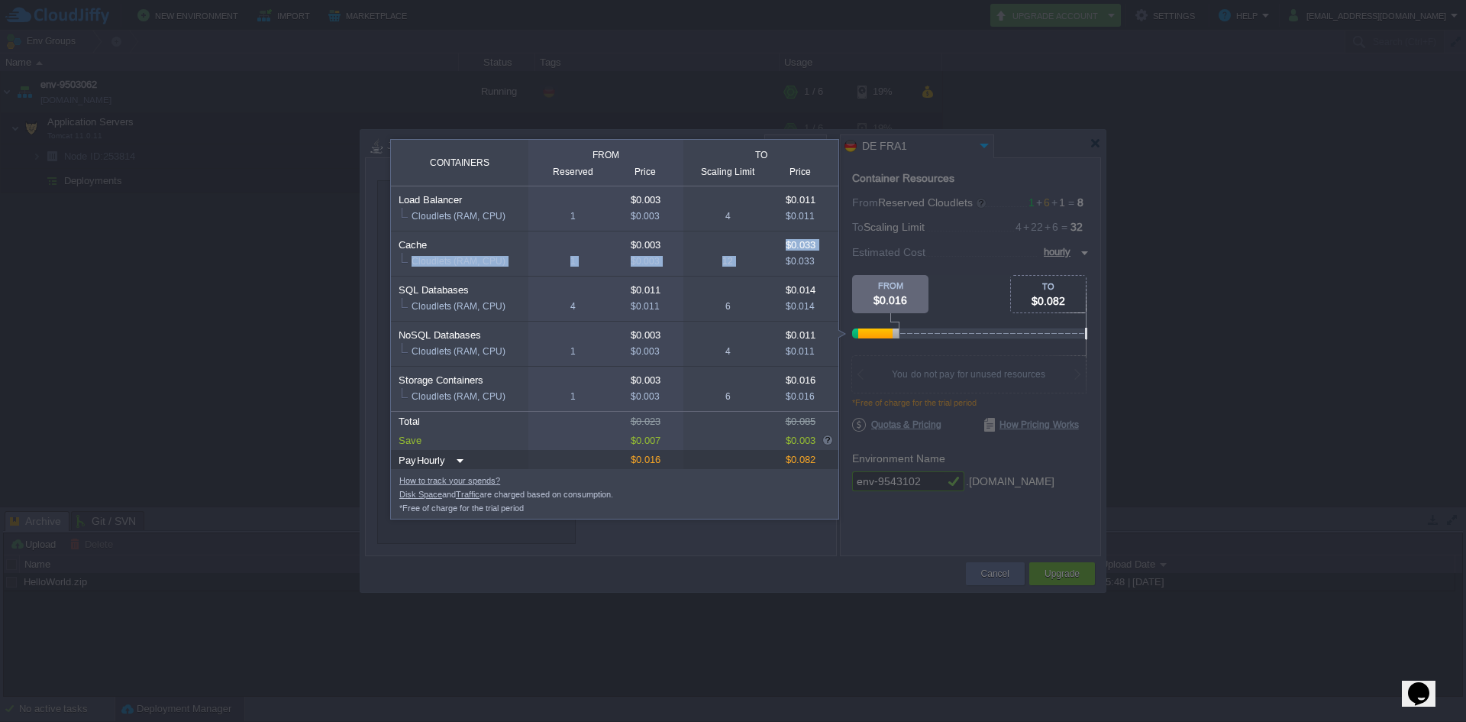
click at [787, 267] on tbody "Load Balancer $0.003 $0.011 Cloudlets (RAM, CPU) 1 $0.003 4 $0.011 Cache $0.003…" at bounding box center [615, 298] width 448 height 225
drag, startPoint x: 872, startPoint y: 399, endPoint x: 871, endPoint y: 415, distance: 15.4
click at [875, 408] on div at bounding box center [544, 531] width 1089 height 382
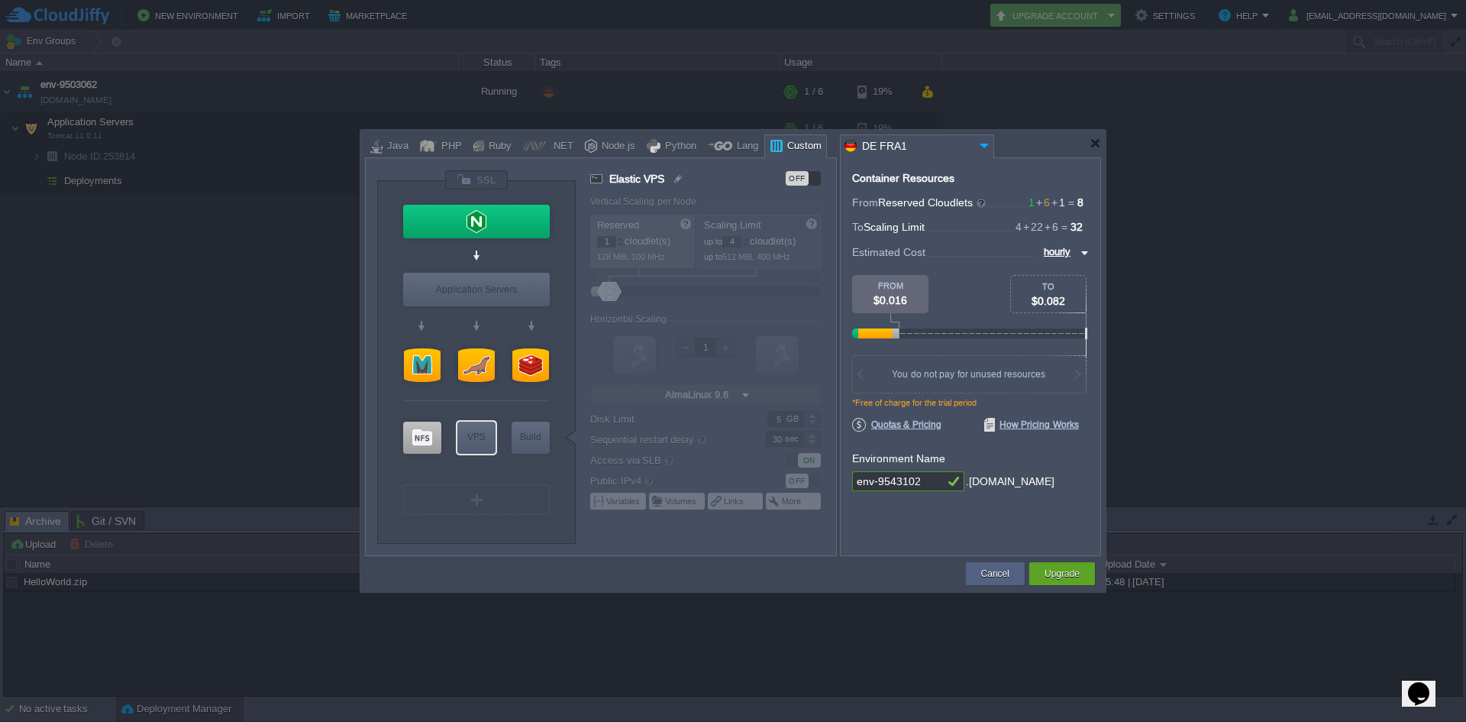
drag, startPoint x: 992, startPoint y: 480, endPoint x: 847, endPoint y: 486, distance: 145.2
click at [852, 485] on div "Container Resources From Reserved Cloudlets 1 + 6 + 1 ... = 8 not added To Scal…" at bounding box center [970, 356] width 261 height 399
click at [925, 422] on span "Quotas & Pricing" at bounding box center [896, 425] width 89 height 14
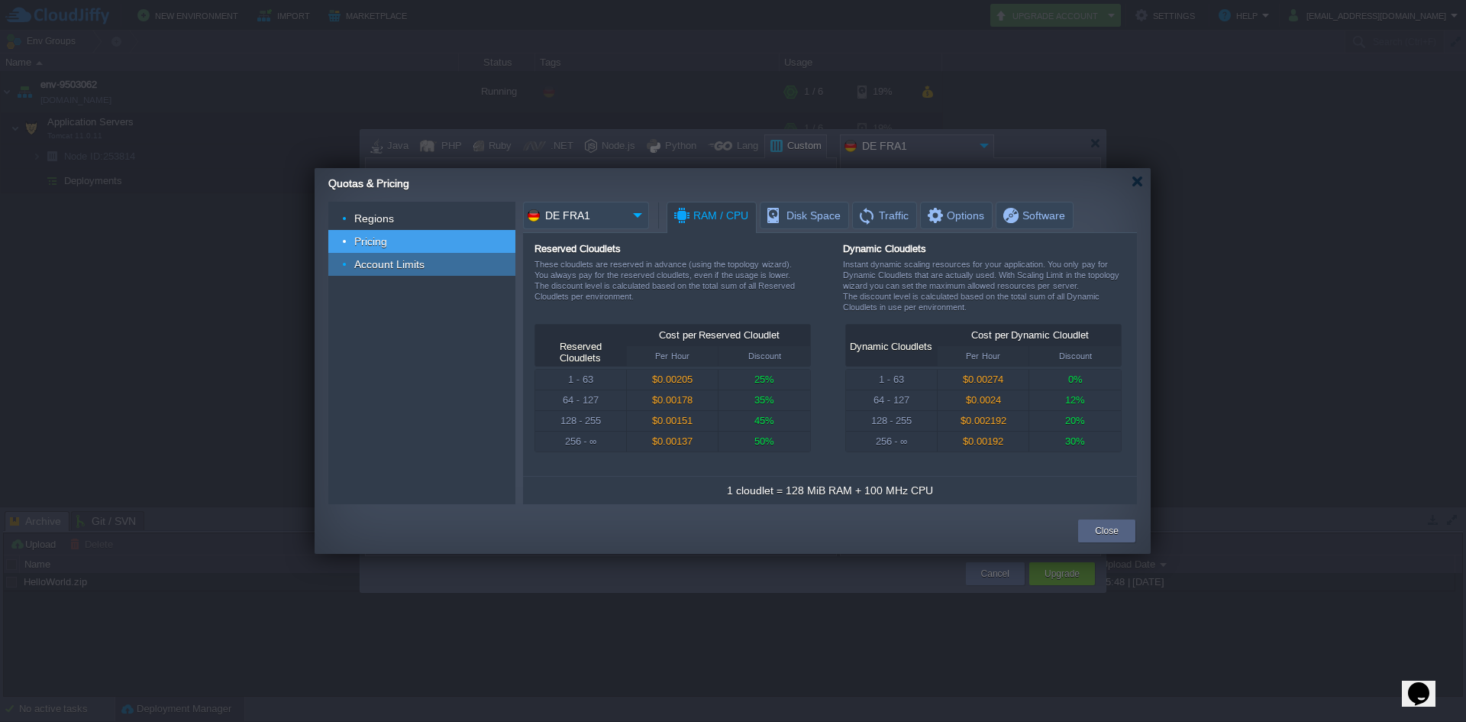
click at [424, 263] on span "Account Limits" at bounding box center [390, 264] width 74 height 14
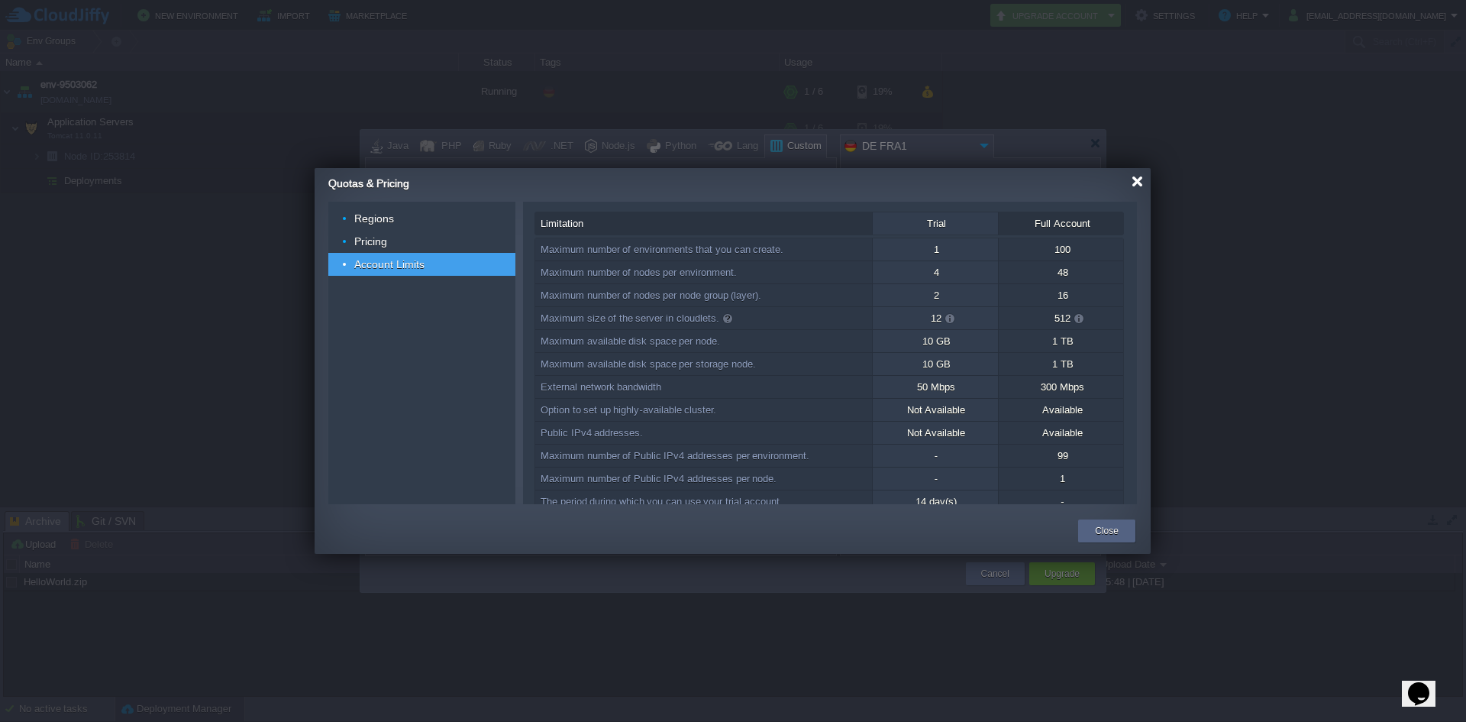
click at [1137, 179] on div at bounding box center [1137, 181] width 11 height 11
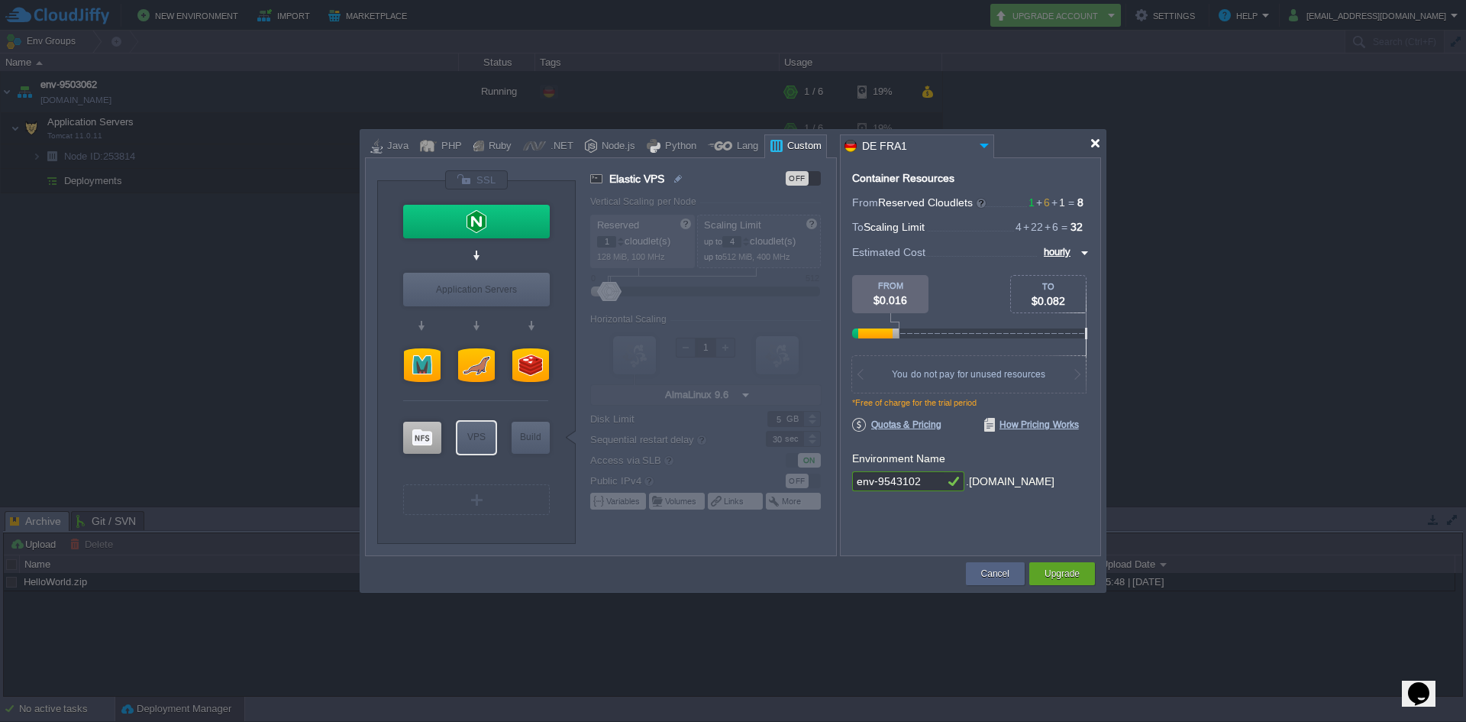
click at [1093, 137] on div at bounding box center [1095, 142] width 11 height 11
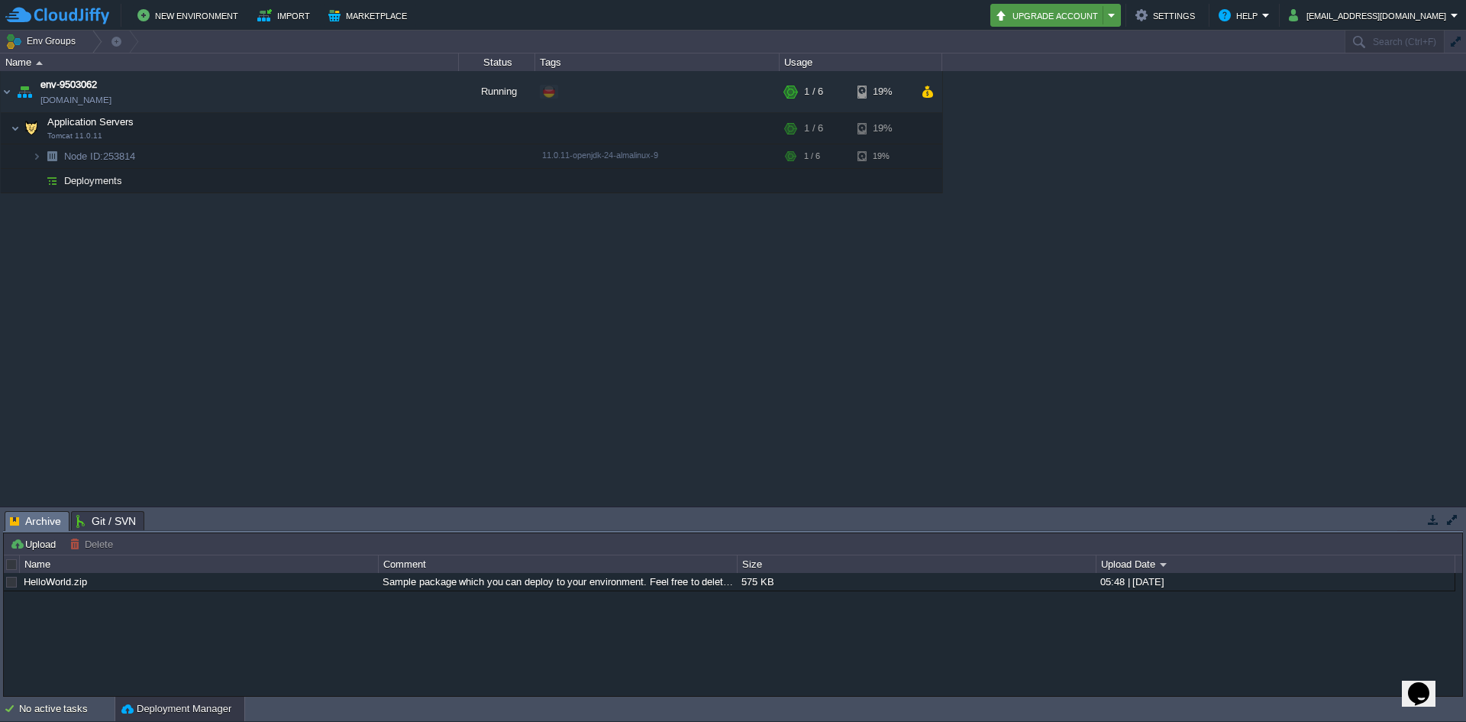
click at [1098, 20] on button "Upgrade Account" at bounding box center [1049, 15] width 108 height 18
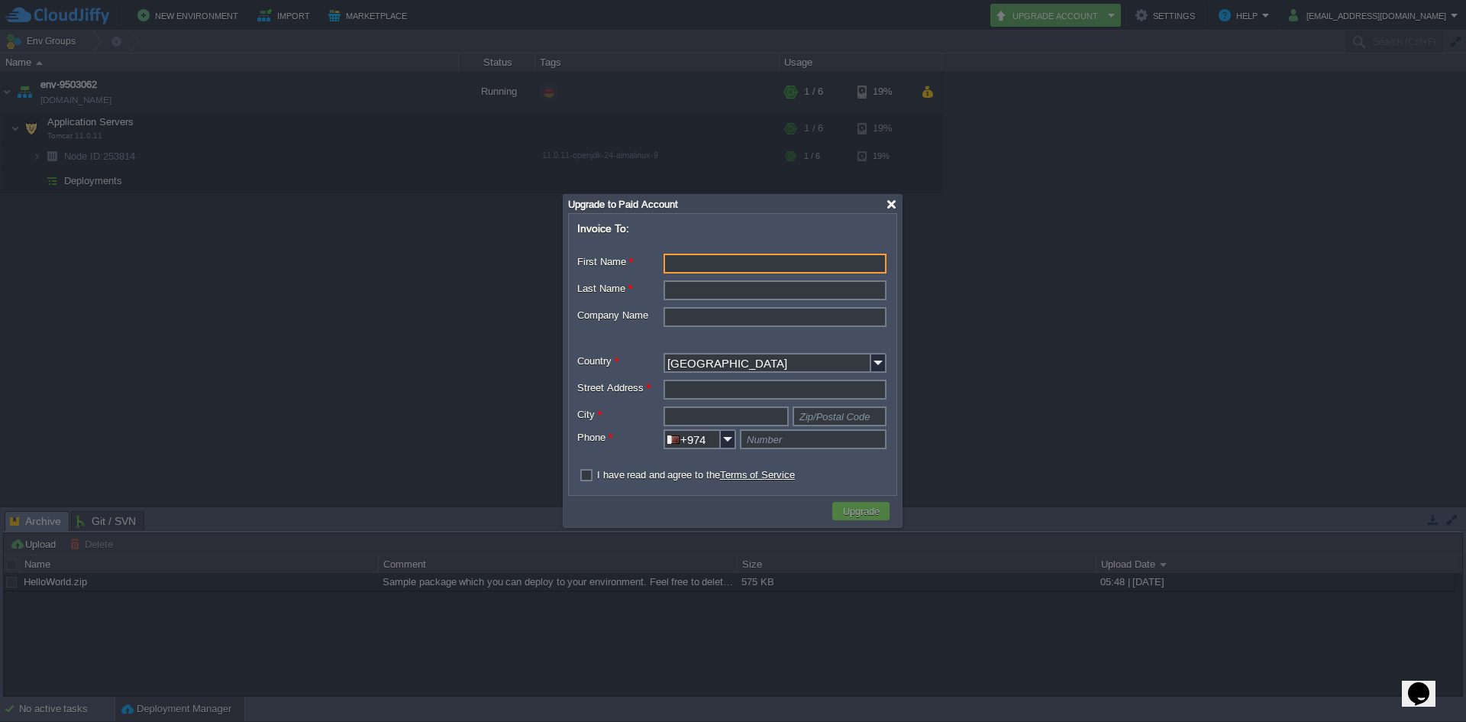
click at [889, 207] on div at bounding box center [891, 204] width 11 height 11
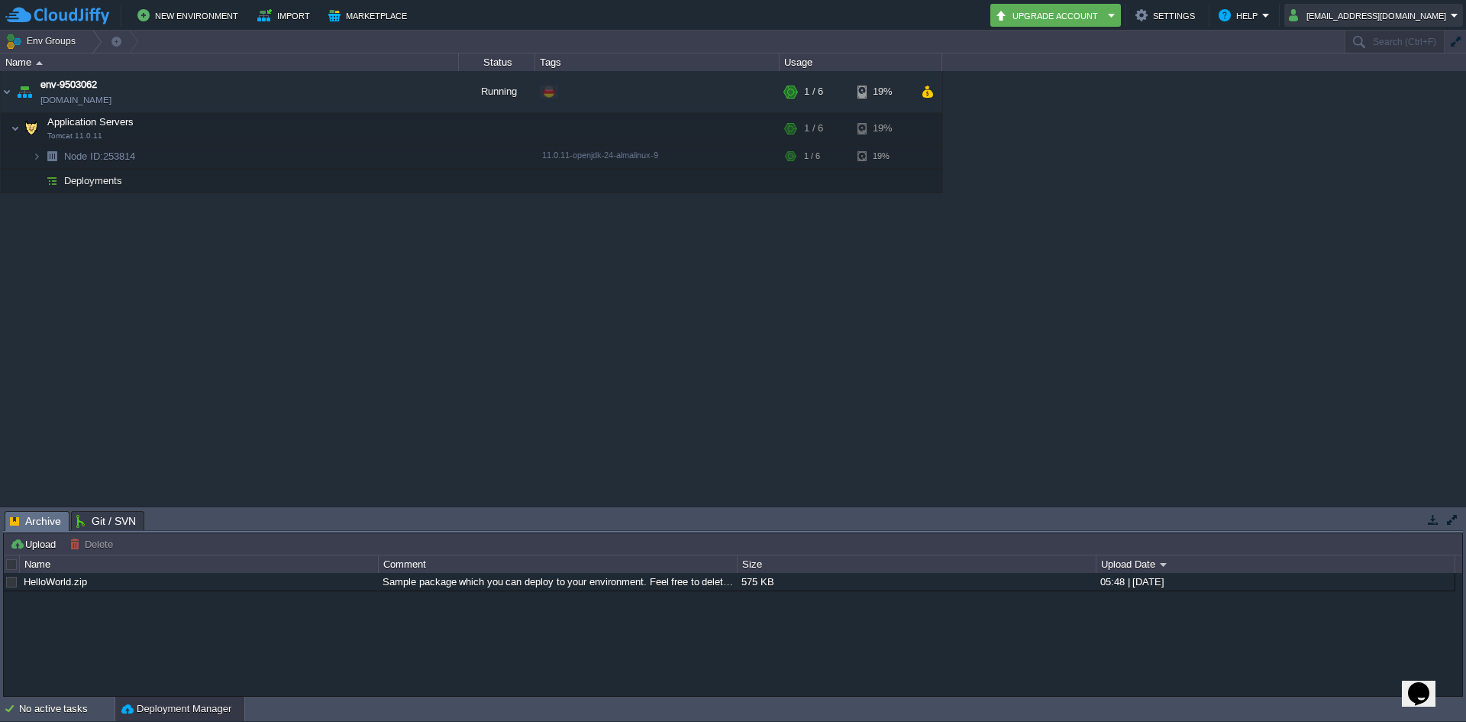
click at [1389, 21] on button "[EMAIL_ADDRESS][DOMAIN_NAME]" at bounding box center [1370, 15] width 162 height 18
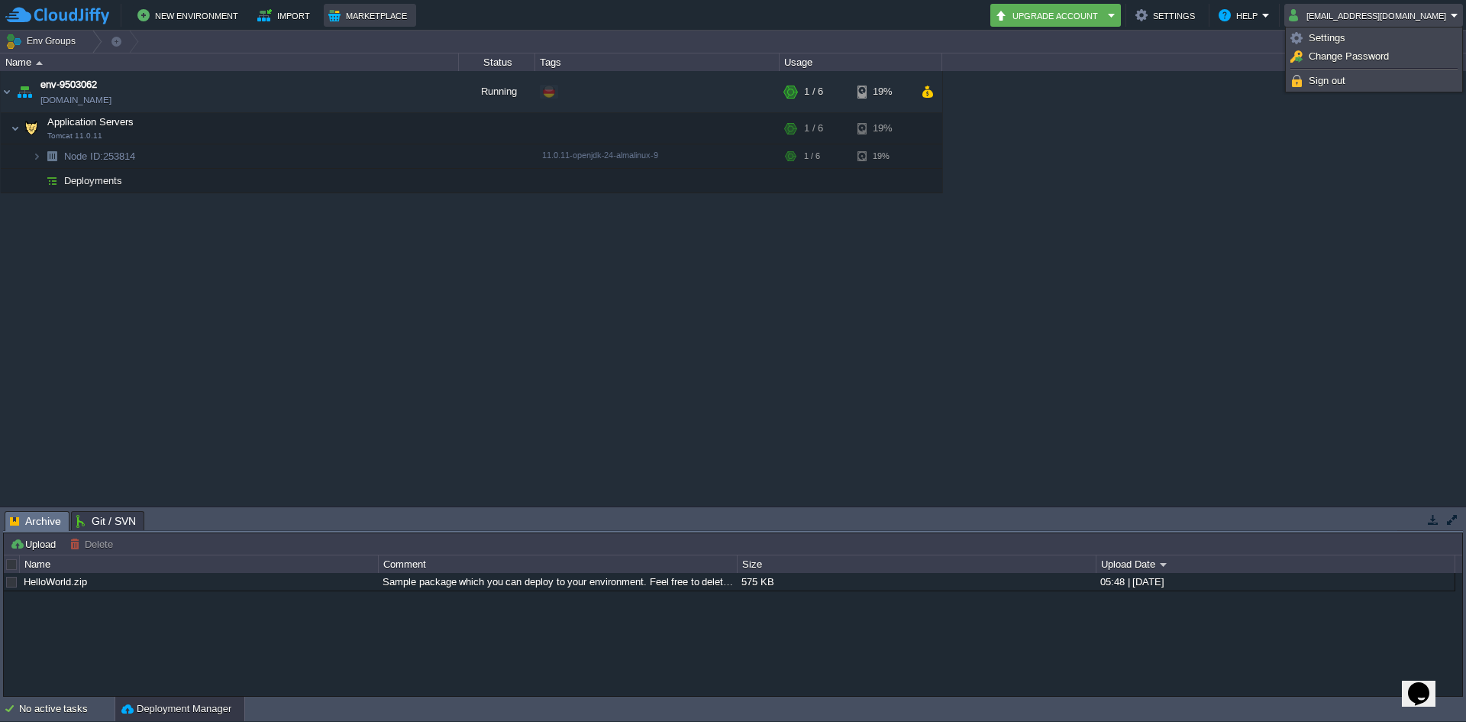
click at [348, 15] on button "Marketplace" at bounding box center [369, 15] width 83 height 18
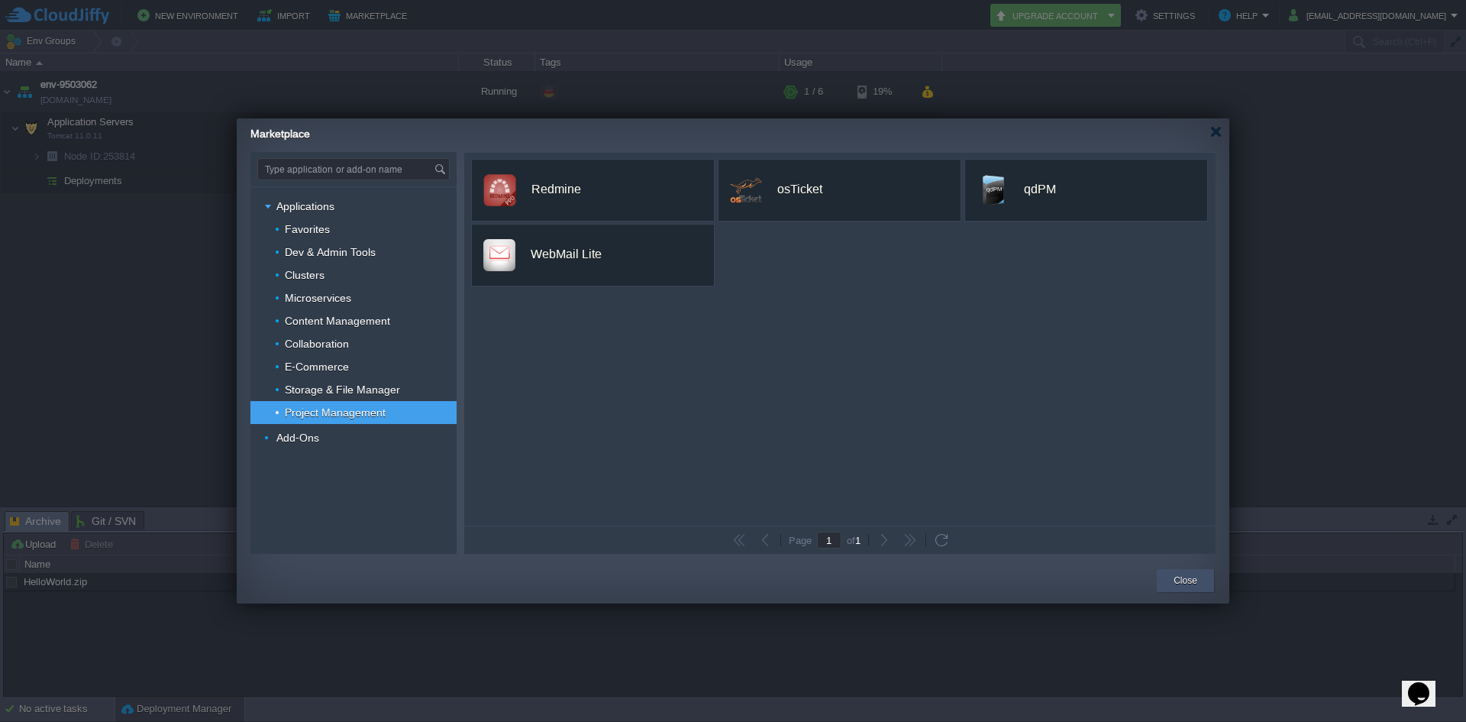
click at [1169, 578] on div "Close" at bounding box center [1186, 580] width 34 height 23
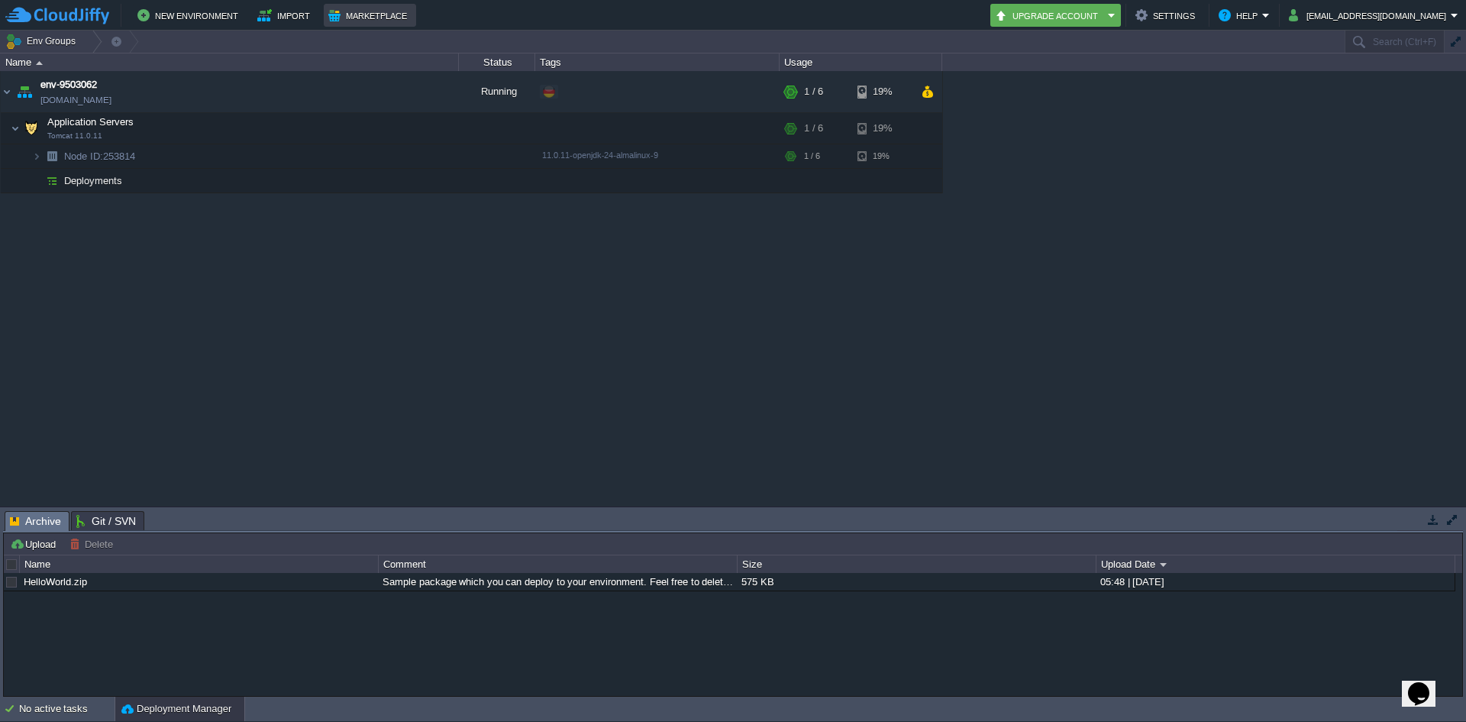
click at [364, 24] on button "Marketplace" at bounding box center [369, 15] width 83 height 18
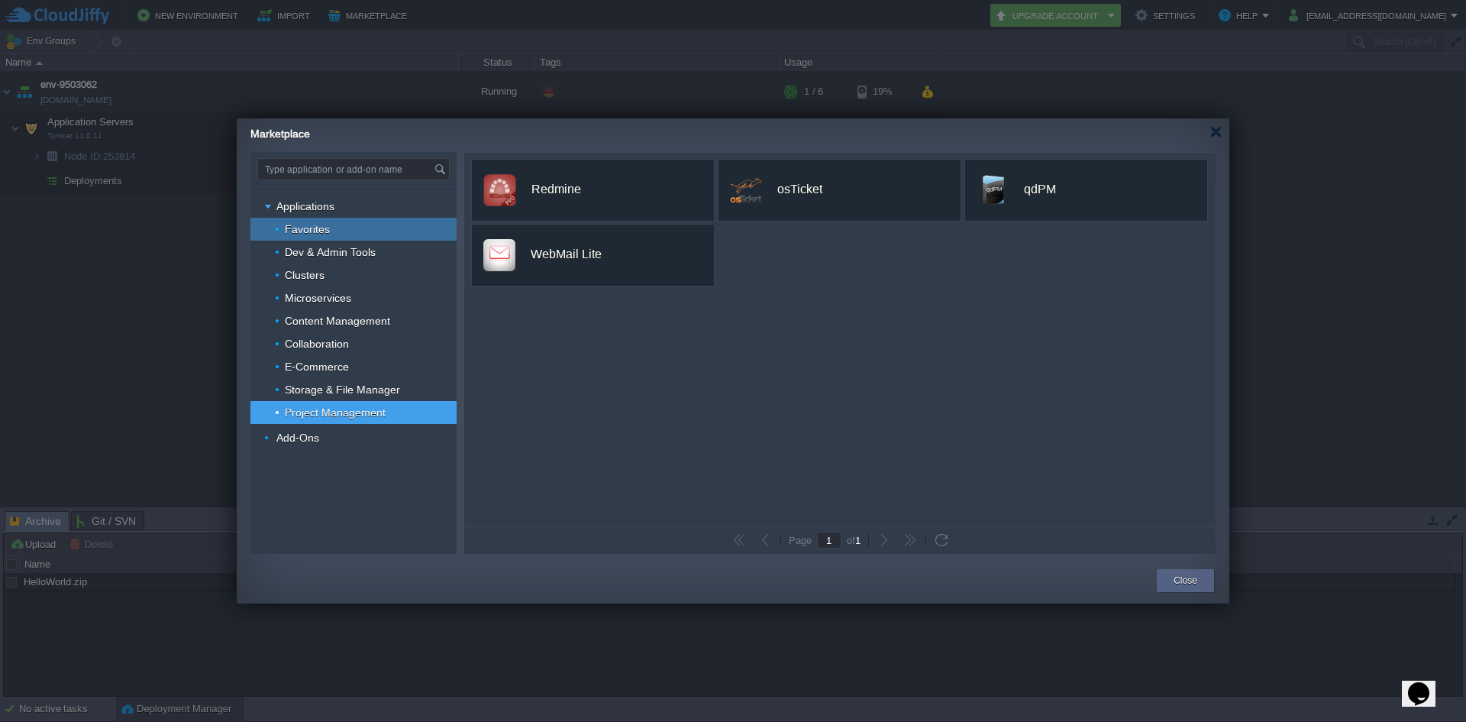
click at [315, 229] on span "Favorites" at bounding box center [307, 229] width 49 height 14
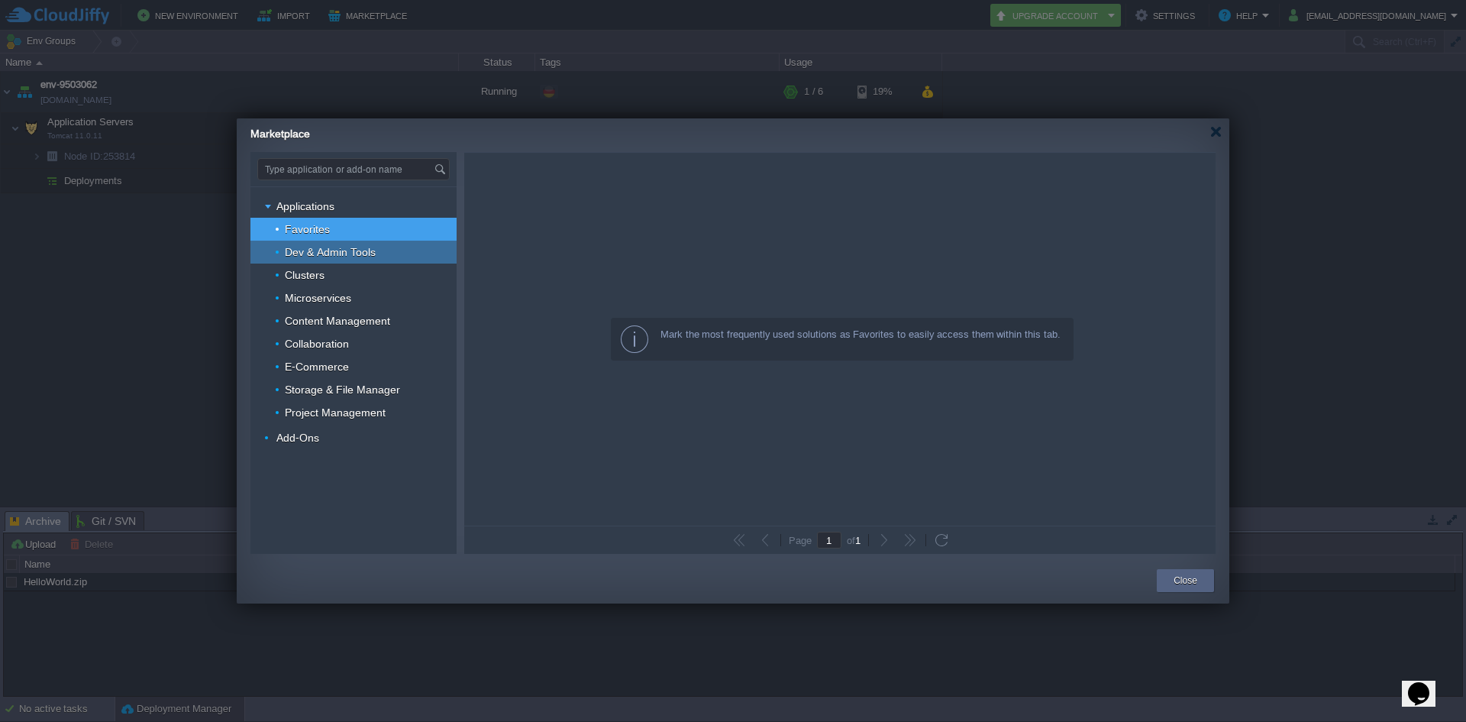
drag, startPoint x: 331, startPoint y: 258, endPoint x: 337, endPoint y: 265, distance: 9.2
click at [331, 258] on span "Dev & Admin Tools" at bounding box center [330, 252] width 95 height 14
type input "Type application or add-on name"
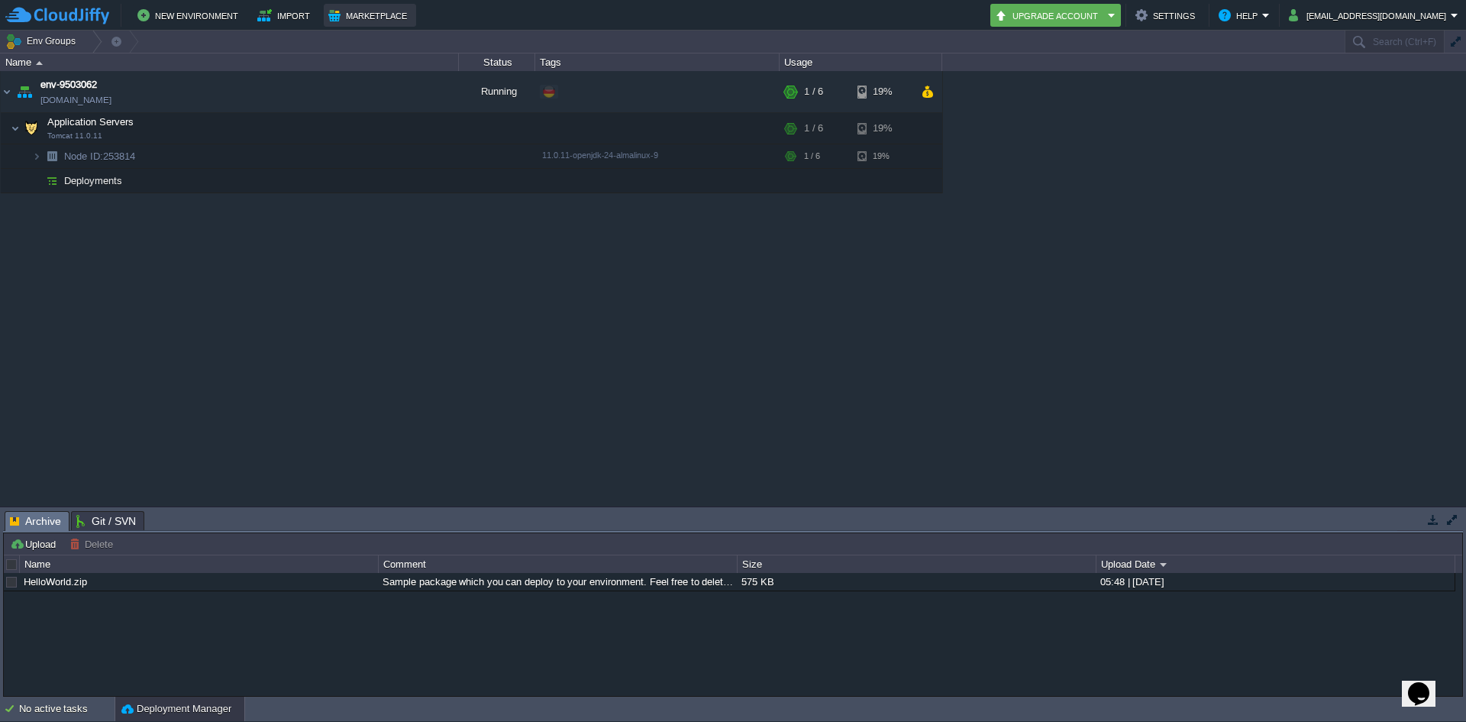
click at [368, 21] on button "Marketplace" at bounding box center [369, 15] width 83 height 18
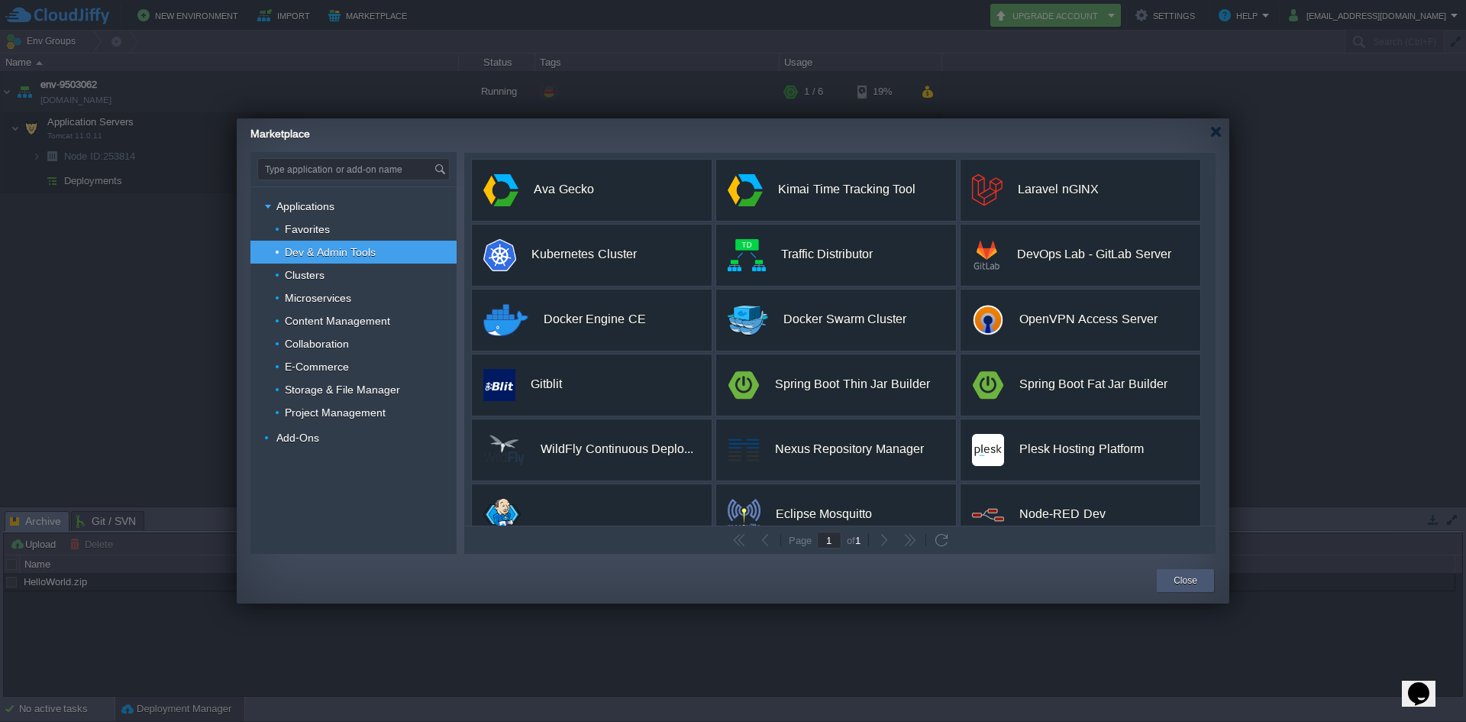
click at [1185, 580] on button "Close" at bounding box center [1186, 580] width 24 height 15
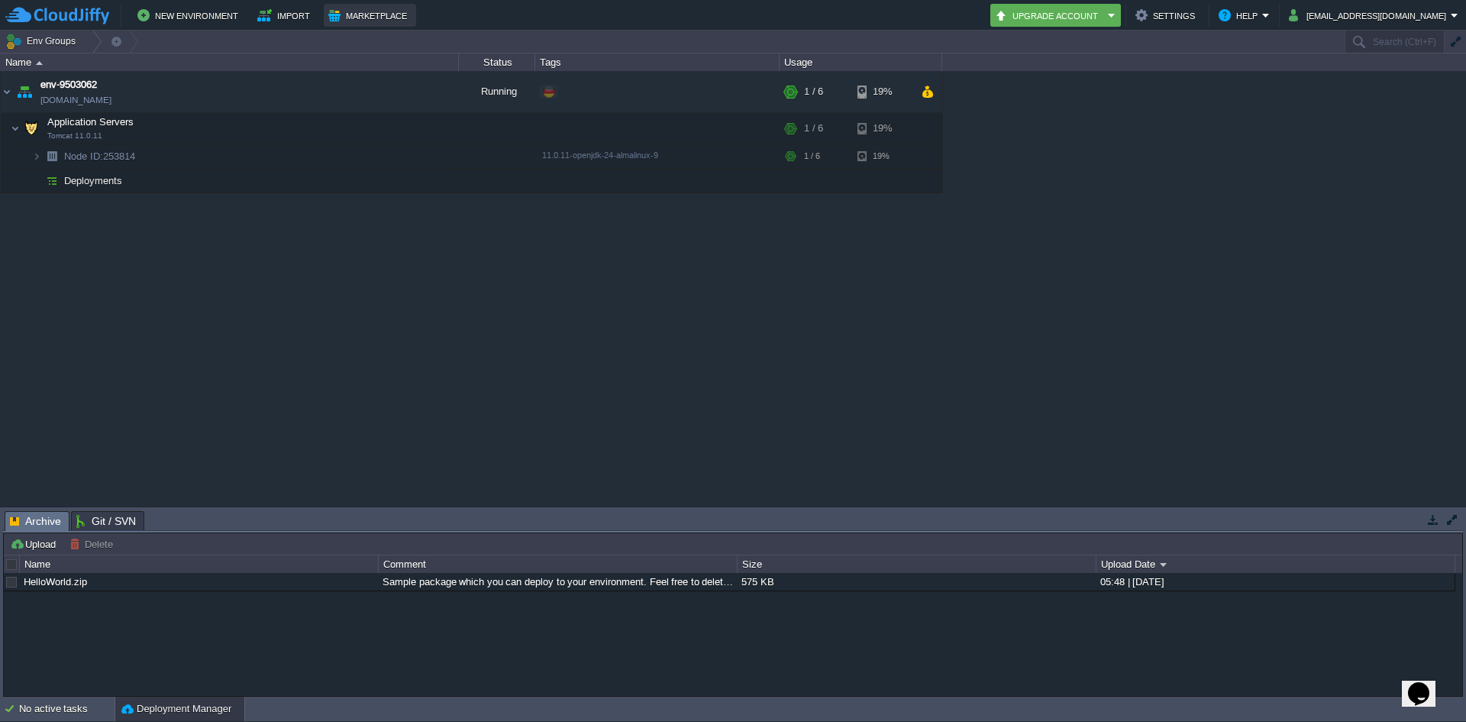
click at [359, 14] on button "Marketplace" at bounding box center [369, 15] width 83 height 18
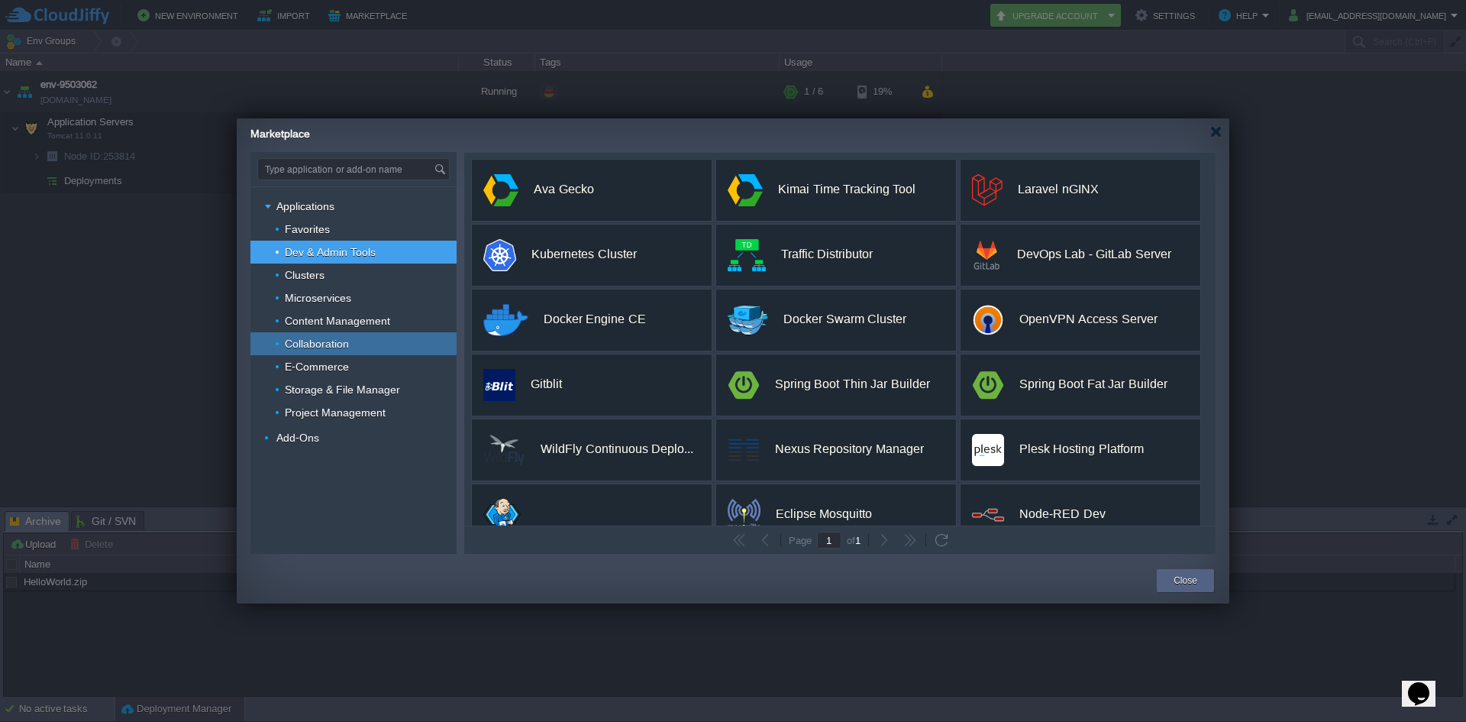
click at [317, 345] on span "Collaboration" at bounding box center [317, 344] width 68 height 14
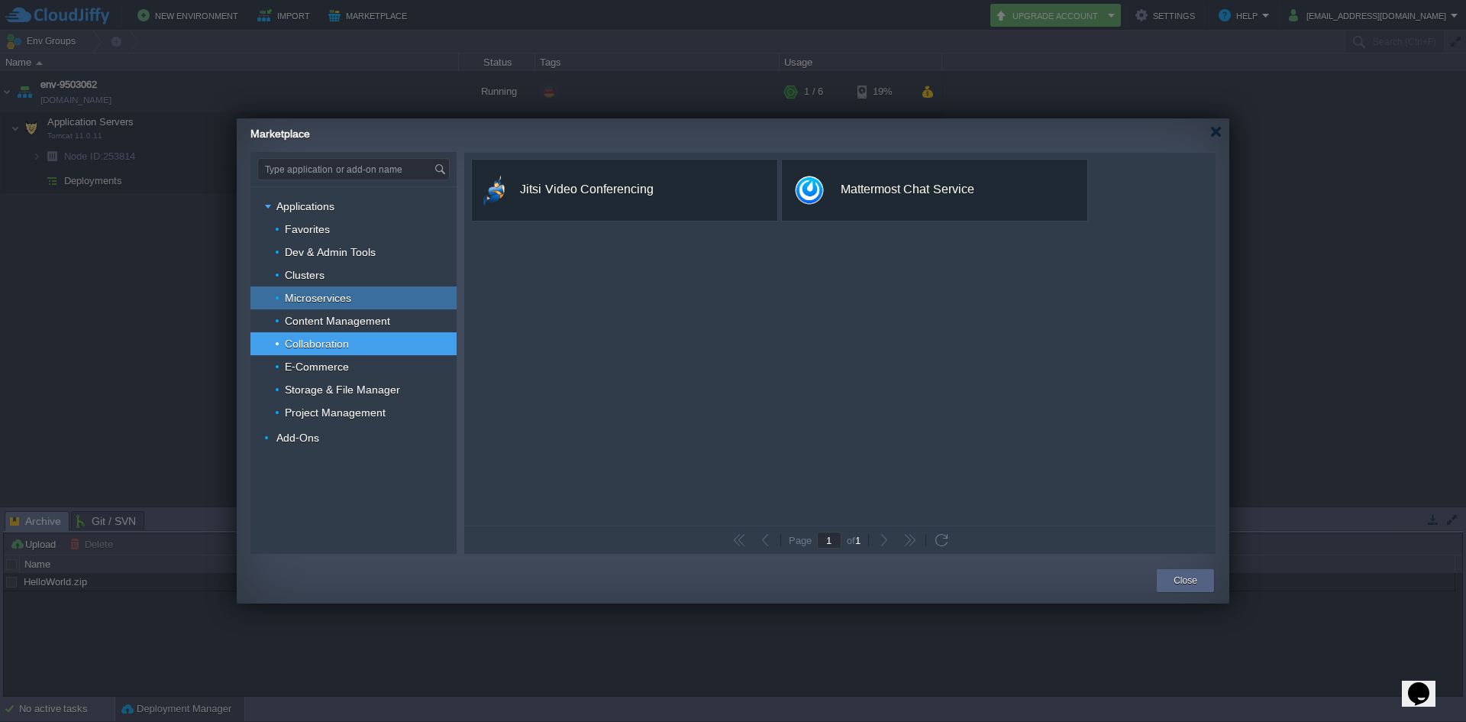
click at [309, 299] on span "Microservices" at bounding box center [318, 298] width 70 height 14
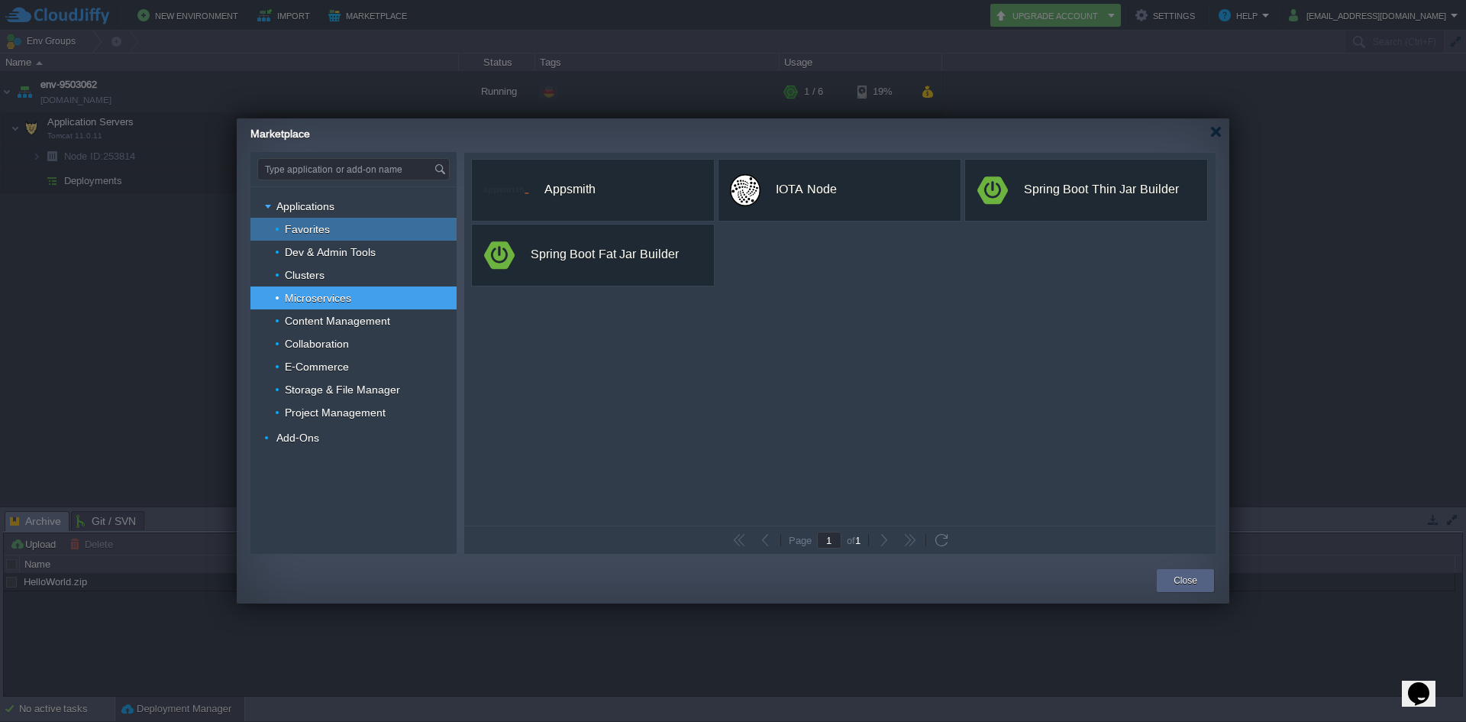
click at [353, 225] on div "Favorites" at bounding box center [354, 229] width 206 height 23
type input "Type application or add-on name"
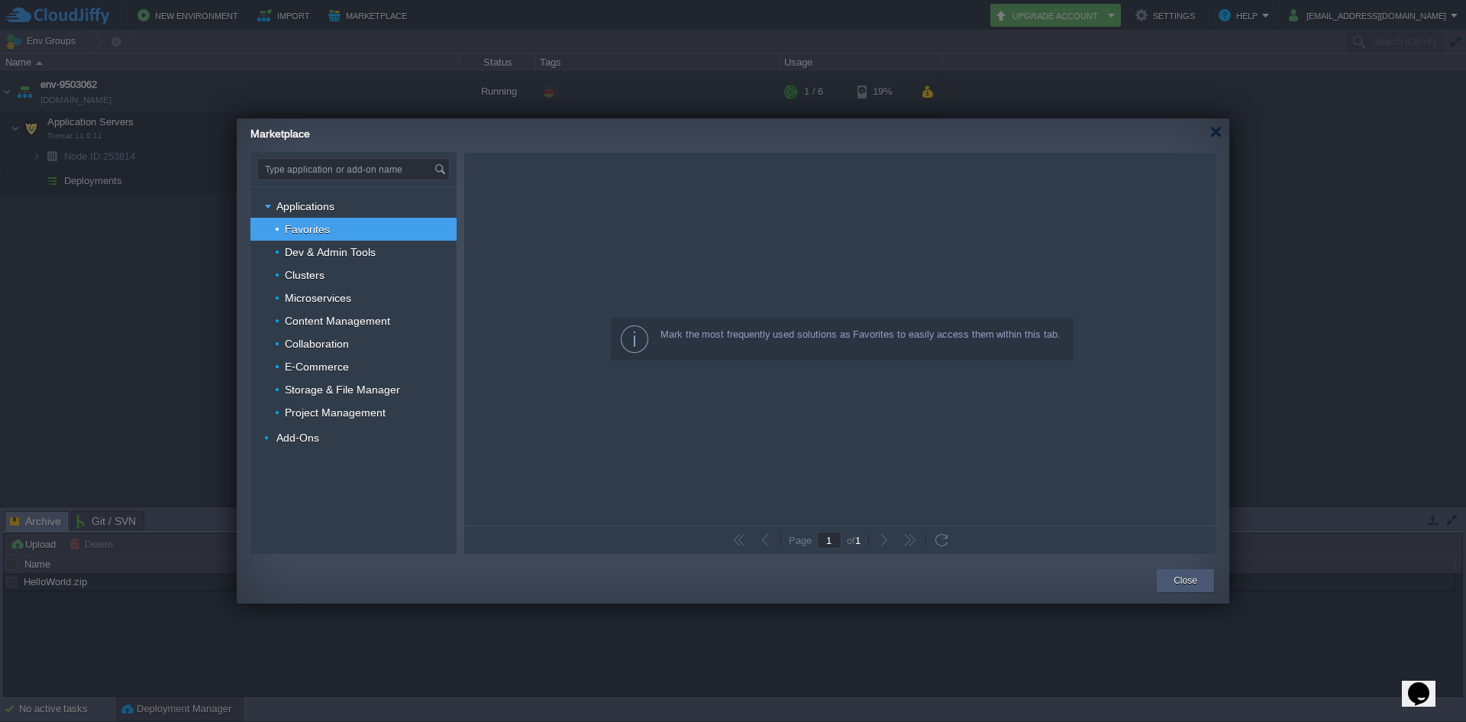
click at [1183, 574] on button "Close" at bounding box center [1186, 580] width 24 height 15
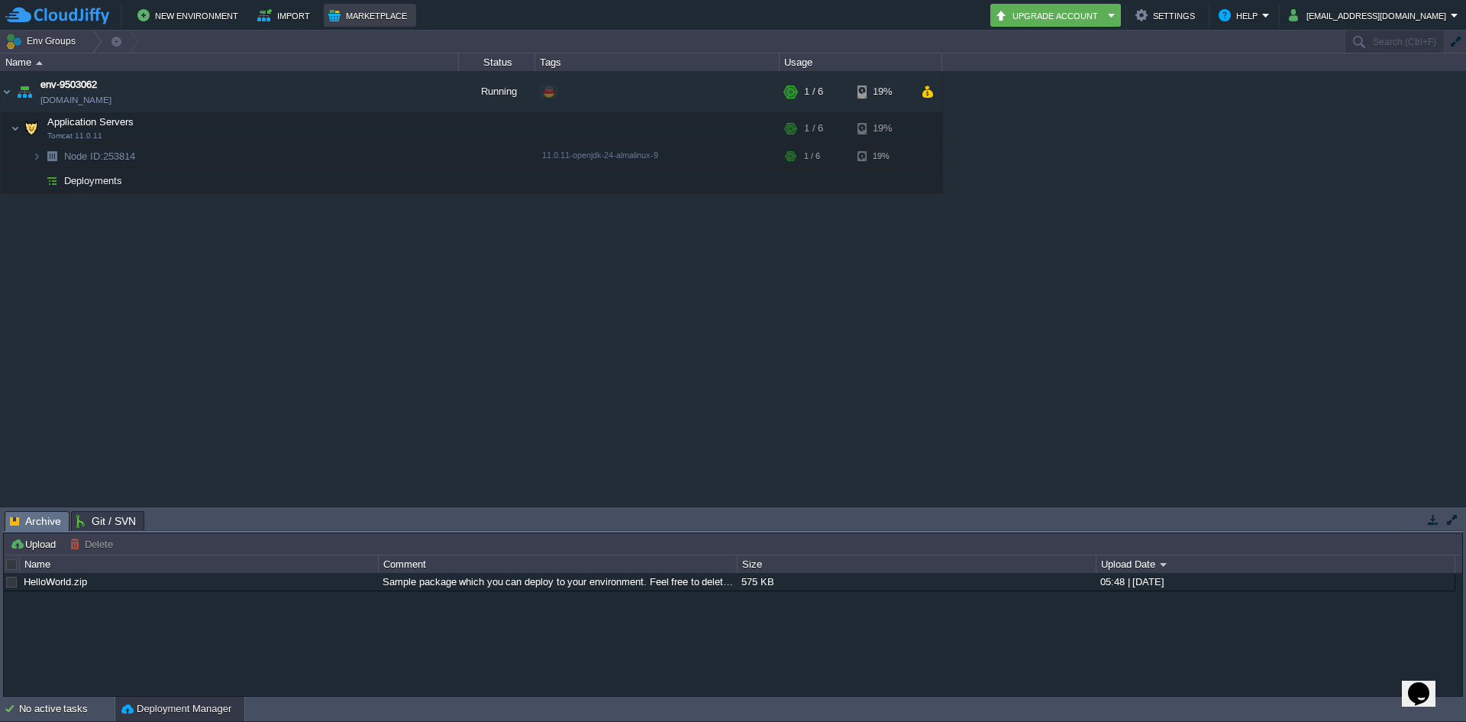
click at [390, 15] on button "Marketplace" at bounding box center [369, 15] width 83 height 18
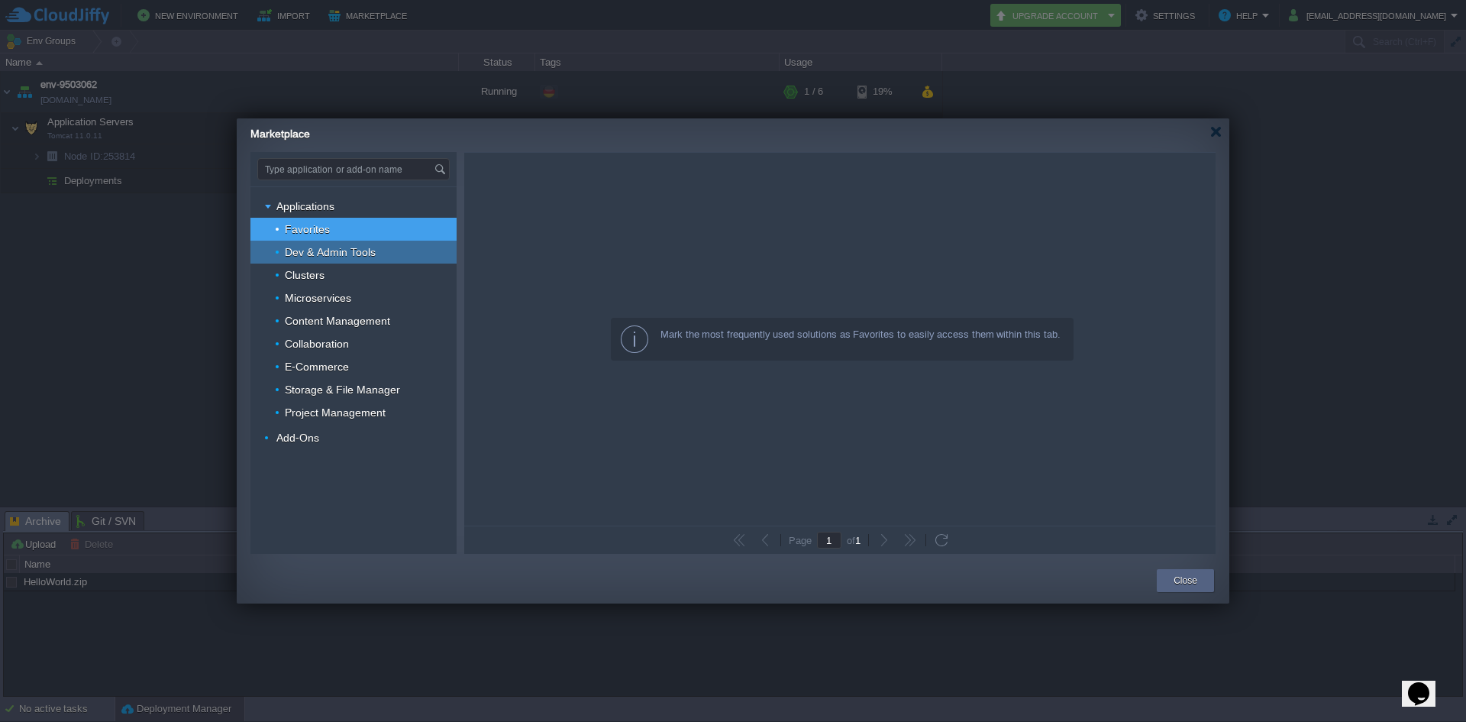
click at [344, 257] on span "Dev & Admin Tools" at bounding box center [330, 252] width 95 height 14
type input "Type application or add-on name"
